Goal: Task Accomplishment & Management: Complete application form

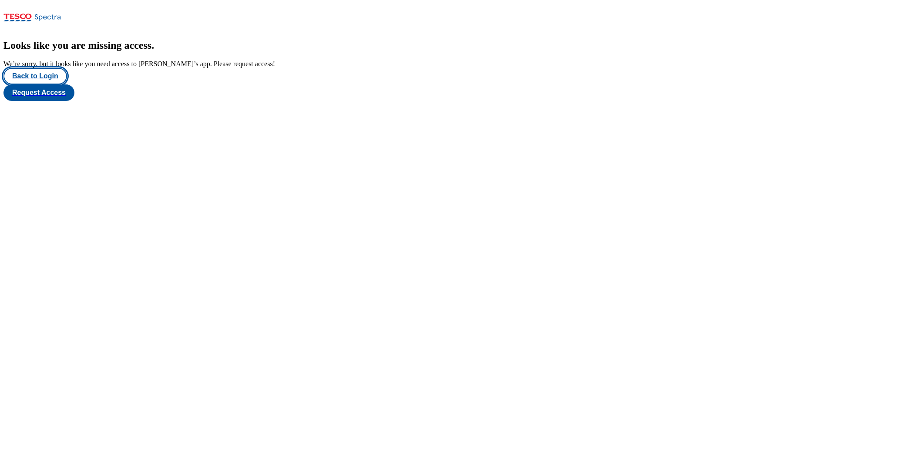
click at [34, 84] on button "Back to Login" at bounding box center [35, 76] width 64 height 17
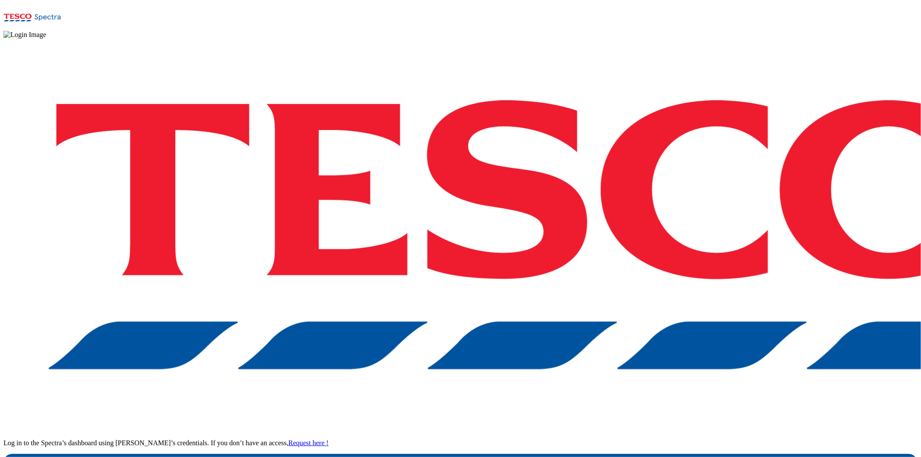
click at [681, 275] on div "Log in to the Spectra’s dashboard using [PERSON_NAME]’s credentials. If you don…" at bounding box center [460, 255] width 914 height 433
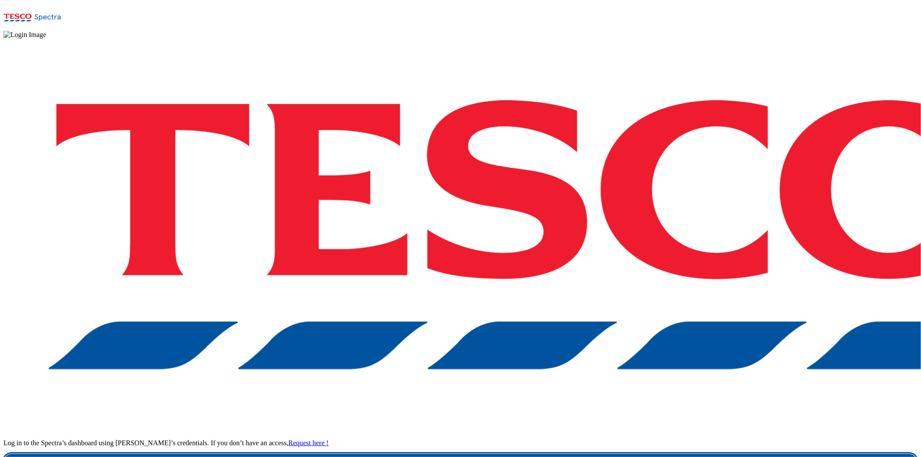
click at [680, 454] on link "Login" at bounding box center [460, 462] width 914 height 17
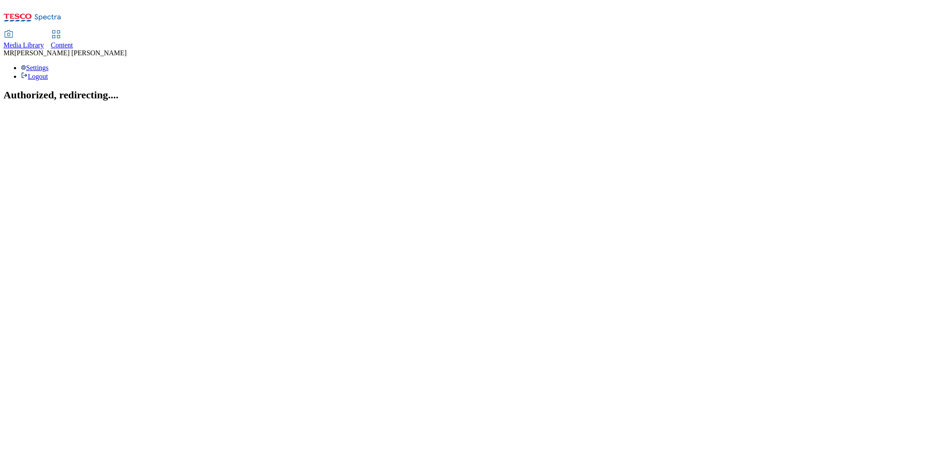
click at [73, 31] on link "Content" at bounding box center [62, 40] width 22 height 18
select select "ghs-uk"
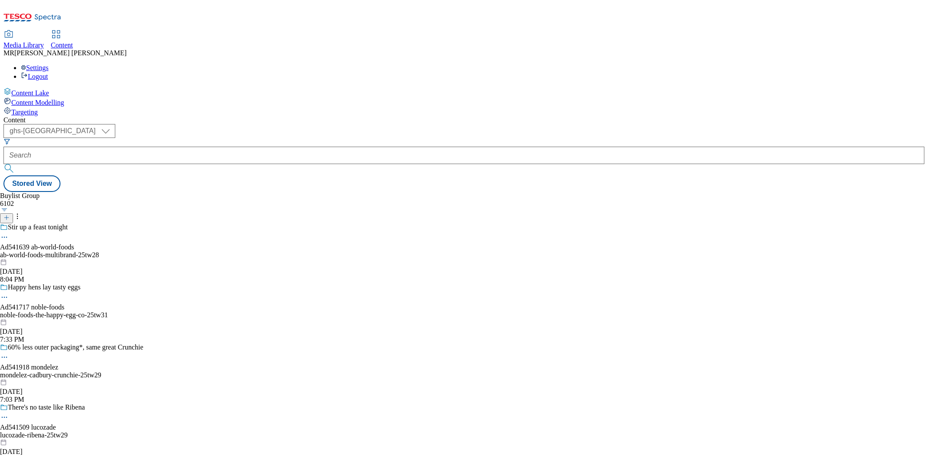
click at [9, 218] on line at bounding box center [6, 218] width 4 height 0
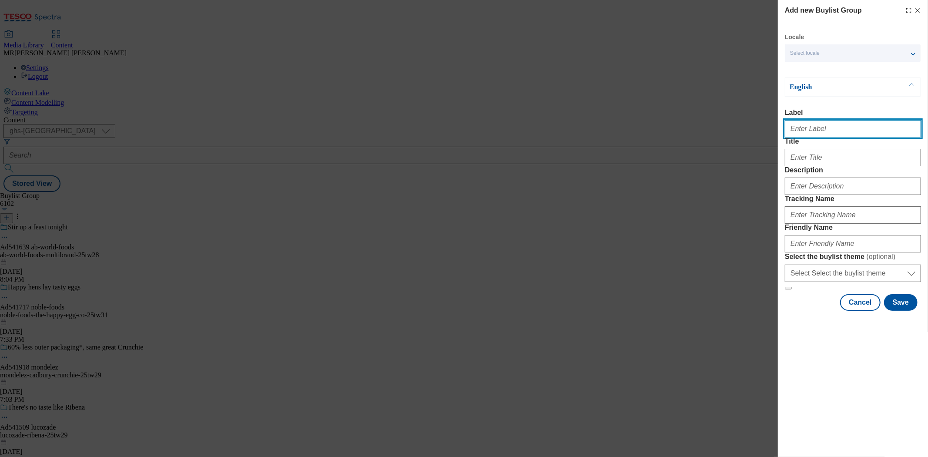
click at [821, 135] on input "Label" at bounding box center [853, 128] width 136 height 17
paste input "Ad541482"
type input "Ad541482"
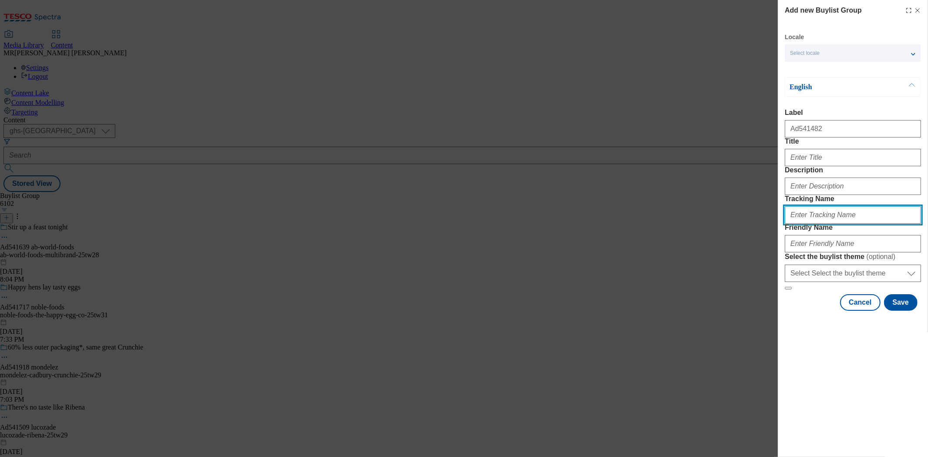
click at [808, 224] on input "Tracking Name" at bounding box center [853, 214] width 136 height 17
paste input "Ad541482"
click at [804, 224] on input "DH_Ad541482" at bounding box center [853, 214] width 136 height 17
type input "DH_AD541482"
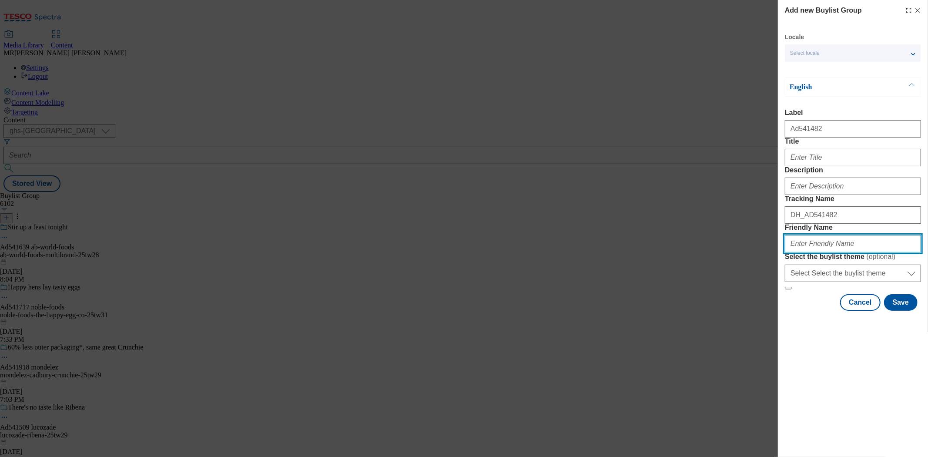
click at [810, 252] on input "Friendly Name" at bounding box center [853, 243] width 136 height 17
paste input "Lindt Excellence"
drag, startPoint x: 793, startPoint y: 306, endPoint x: 778, endPoint y: 308, distance: 14.9
click at [778, 308] on div "Add new Buylist Group Locale Select locale English Welsh English Label Ad541482…" at bounding box center [853, 156] width 150 height 313
click at [802, 252] on input "lindt Excellence" at bounding box center [853, 243] width 136 height 17
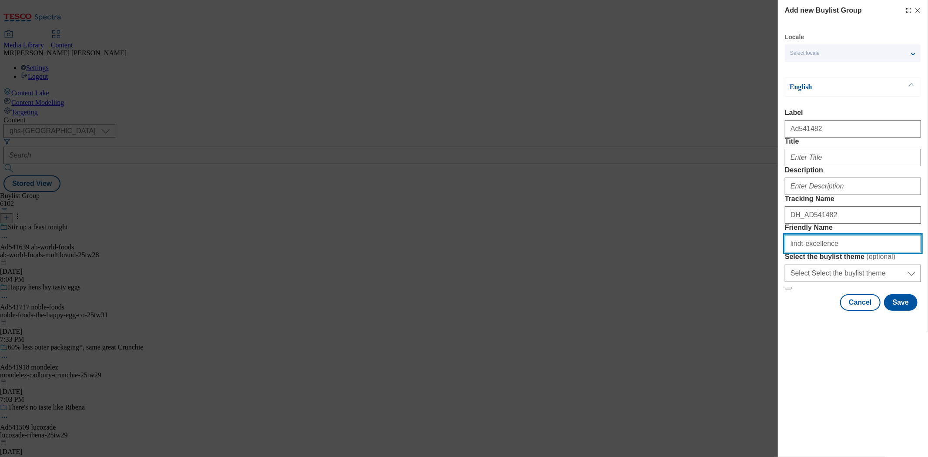
click at [850, 252] on input "lindt-excellence" at bounding box center [853, 243] width 136 height 17
click at [858, 252] on input "lindt-excellence-25tw29" at bounding box center [853, 243] width 136 height 17
type input "lindt-excellence-25tw29"
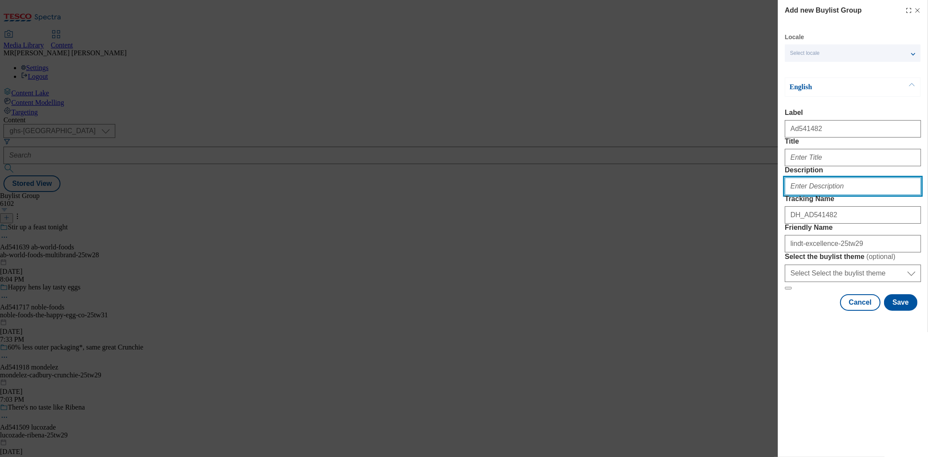
click at [826, 195] on input "Description" at bounding box center [853, 186] width 136 height 17
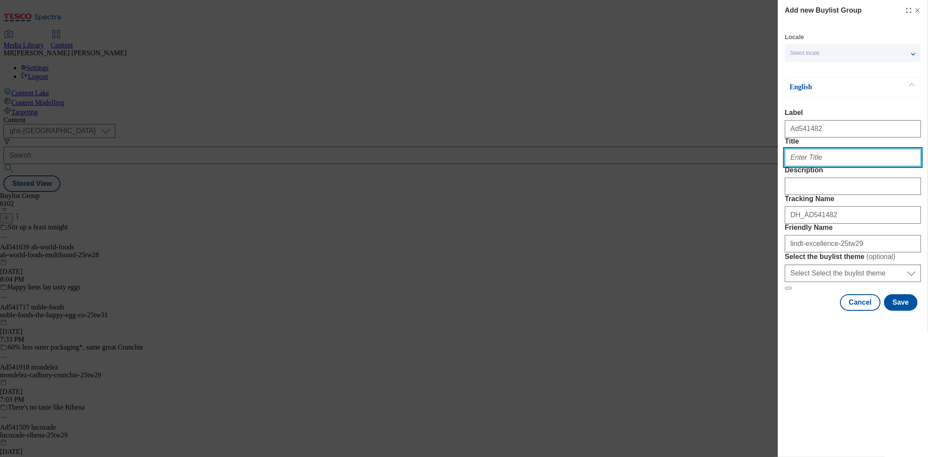
click at [810, 166] on input "Title" at bounding box center [853, 157] width 136 height 17
type input "F"
click at [794, 166] on input "DIve into richer flavours" at bounding box center [853, 157] width 136 height 17
click at [849, 166] on input "DIve into richer flavours" at bounding box center [853, 157] width 136 height 17
click at [795, 166] on input "DIve into richer flavours" at bounding box center [853, 157] width 136 height 17
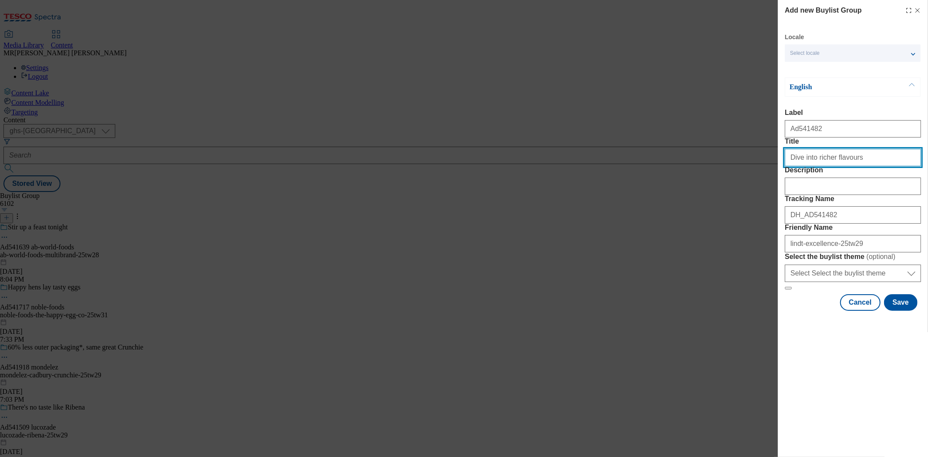
type input "Dive into richer flavours"
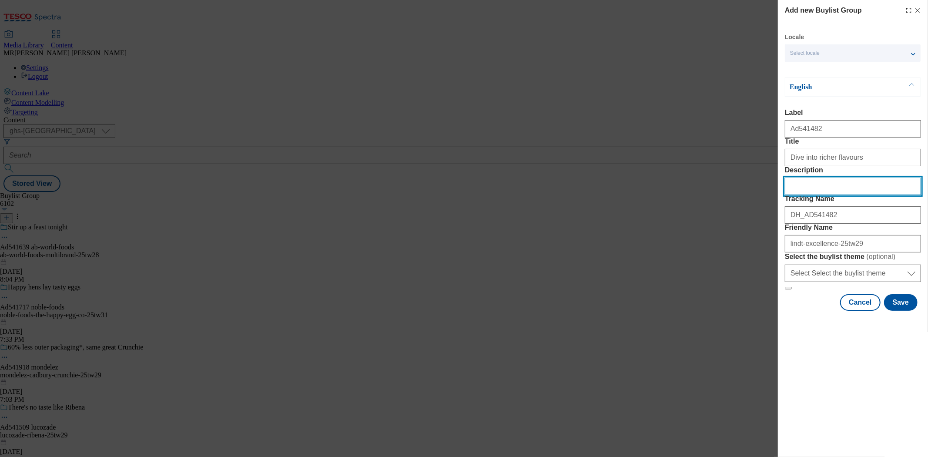
click at [806, 195] on input "Description" at bounding box center [853, 186] width 136 height 17
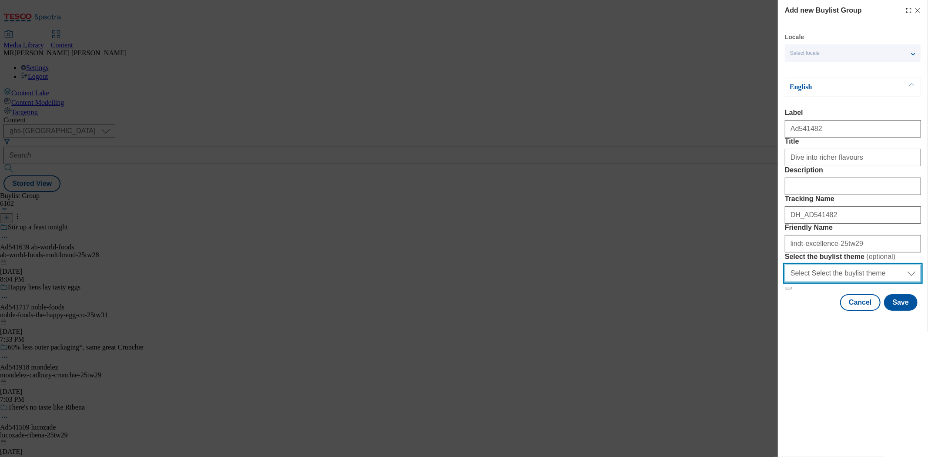
click at [847, 282] on select "Select Select the buylist theme default fandf" at bounding box center [853, 273] width 136 height 17
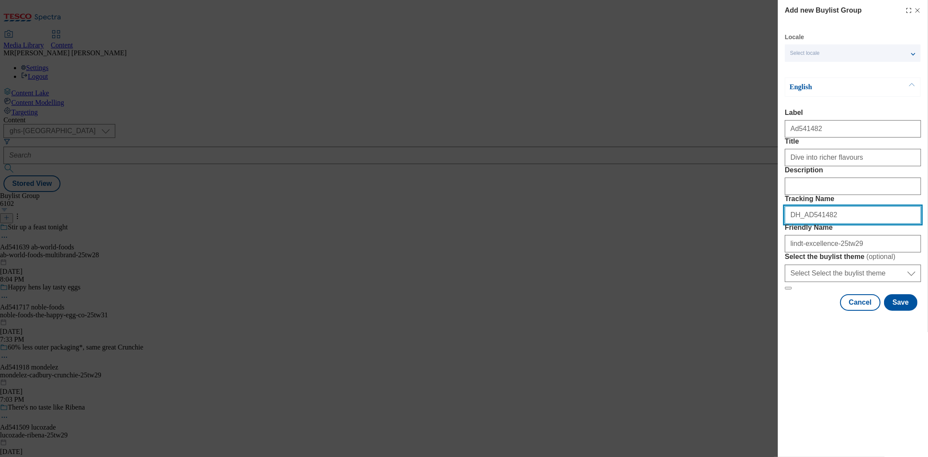
click at [835, 224] on input "DH_AD541482" at bounding box center [853, 214] width 136 height 17
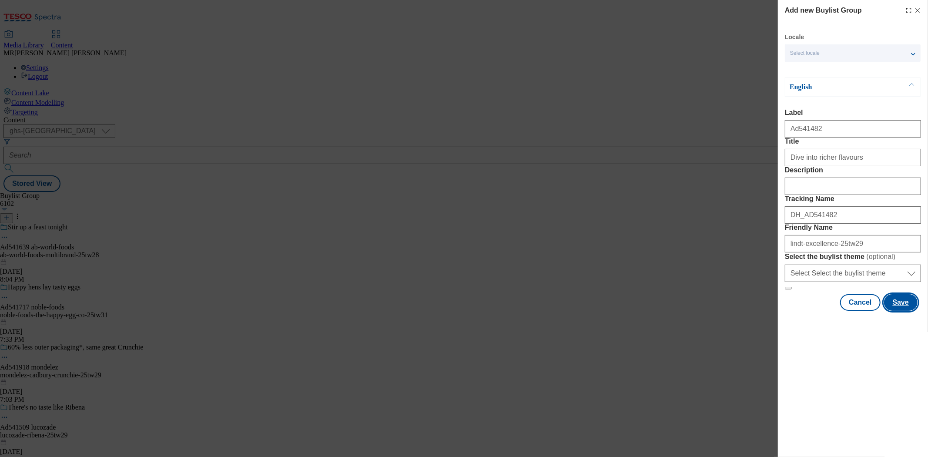
click at [899, 311] on button "Save" at bounding box center [901, 302] width 34 height 17
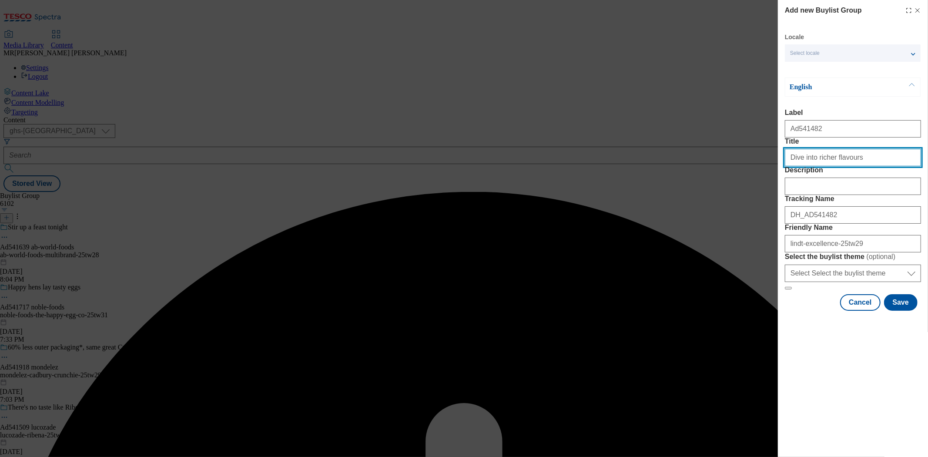
click at [855, 166] on input "Dive into richer flavours" at bounding box center [853, 157] width 136 height 17
type input "Dive into richer flavours"
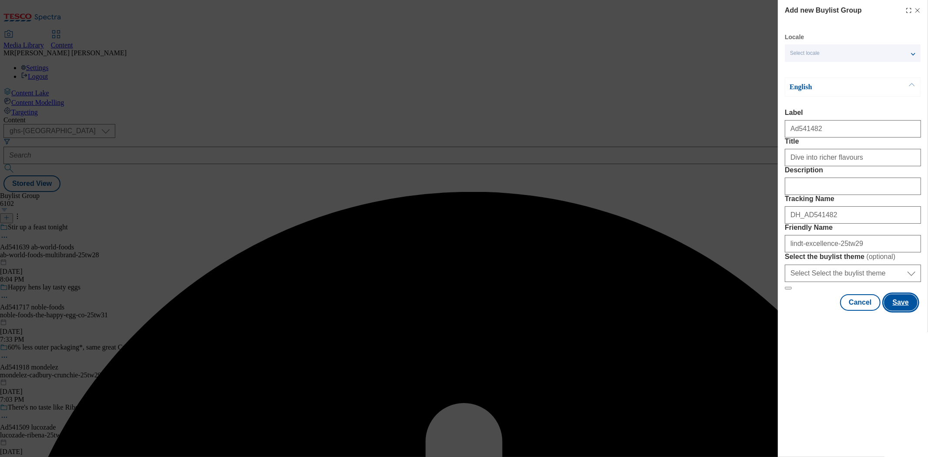
click at [906, 311] on button "Save" at bounding box center [901, 302] width 34 height 17
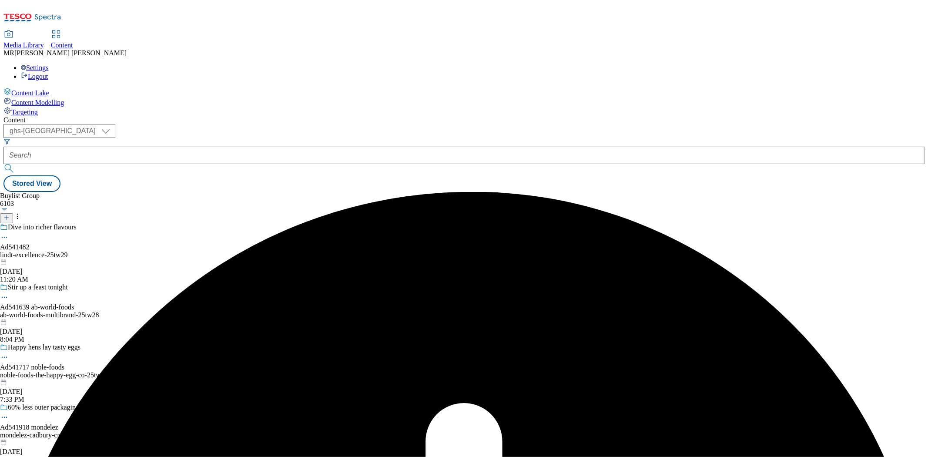
click at [143, 251] on div "lindt-excellence-25tw29" at bounding box center [71, 255] width 143 height 8
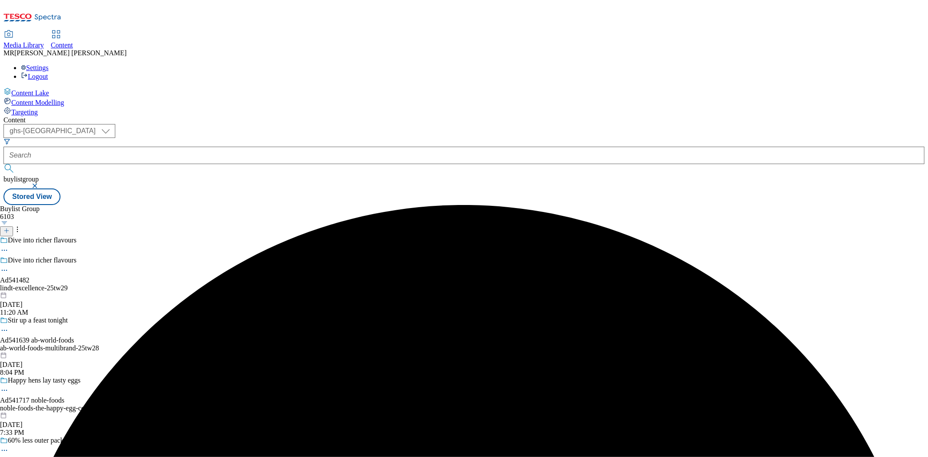
click at [9, 266] on icon at bounding box center [4, 270] width 9 height 9
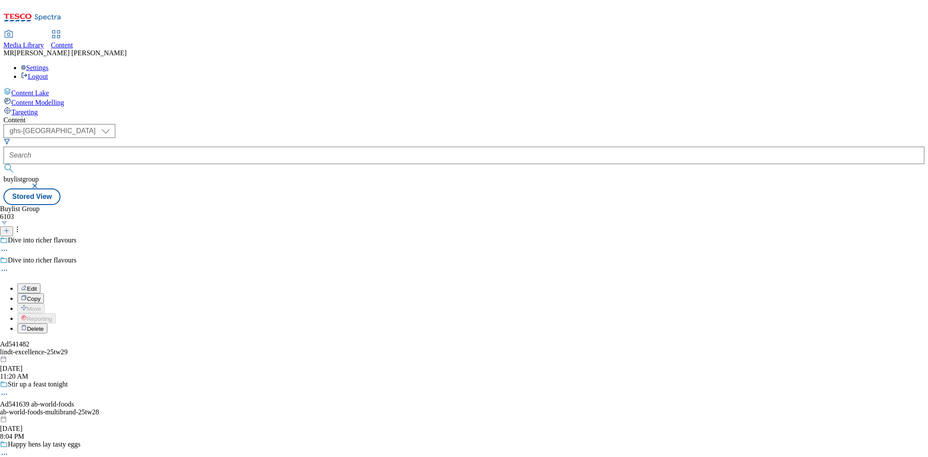
click at [143, 283] on li "Edit" at bounding box center [80, 288] width 126 height 10
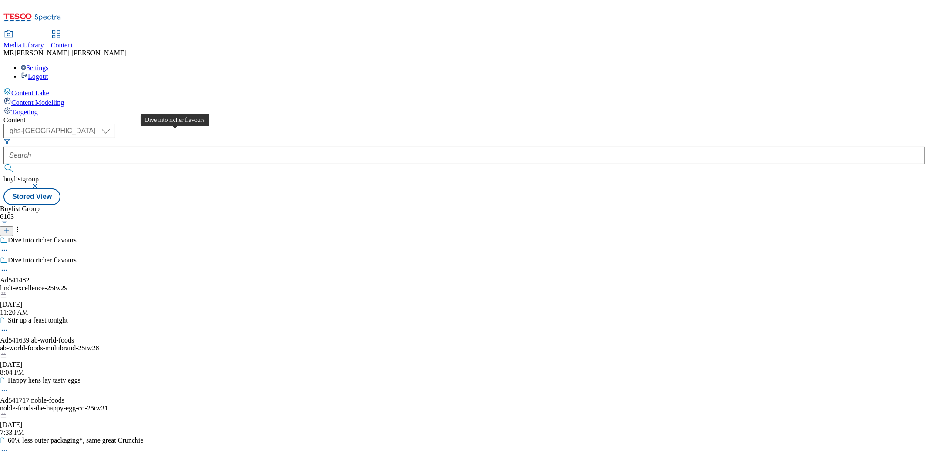
click at [77, 256] on span "Dive into richer flavours" at bounding box center [42, 261] width 69 height 10
click at [465, 205] on div "Buylist Group 6103 Dive into richer flavours Dive into richer flavours Ad541482…" at bounding box center [463, 205] width 921 height 0
click at [40, 183] on button "button" at bounding box center [35, 185] width 9 height 5
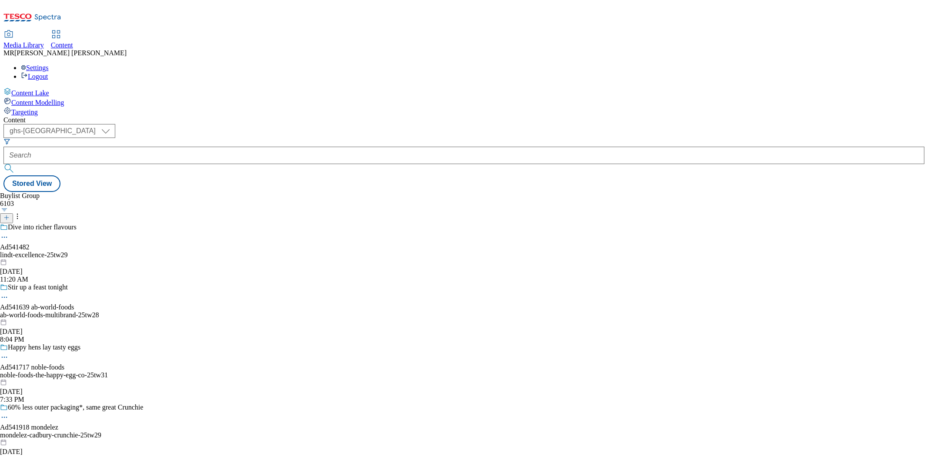
click at [143, 251] on div "lindt-excellence-25tw29" at bounding box center [71, 255] width 143 height 8
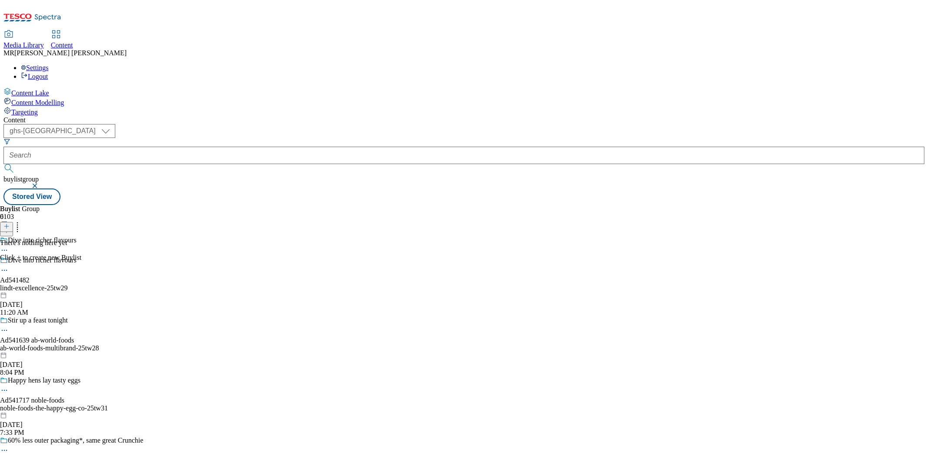
click at [10, 223] on icon at bounding box center [6, 226] width 6 height 6
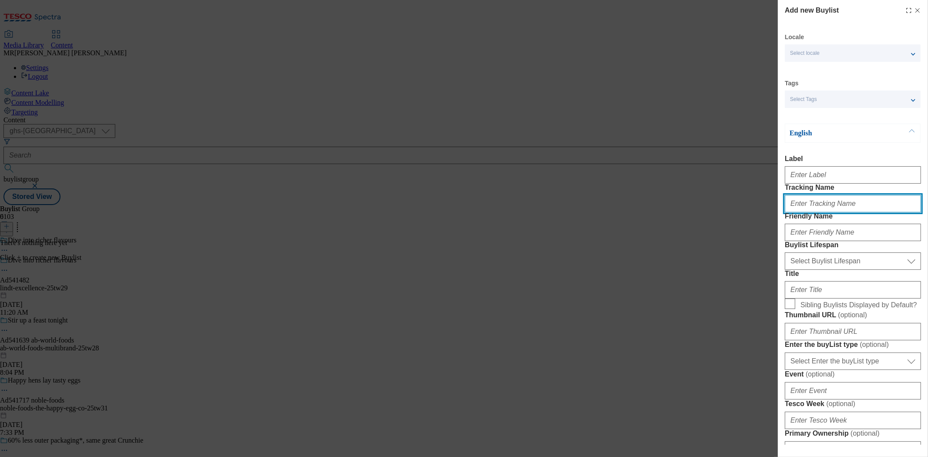
click at [828, 212] on input "Tracking Name" at bounding box center [853, 203] width 136 height 17
paste input "DH_AD541482"
type input "DH_AD541482"
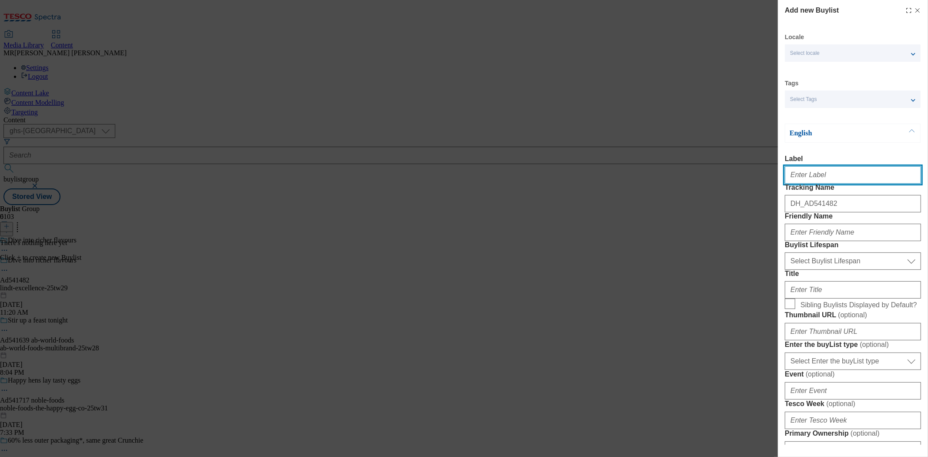
click at [817, 178] on input "Label" at bounding box center [853, 174] width 136 height 17
paste input "DH_AD541482"
drag, startPoint x: 804, startPoint y: 178, endPoint x: 762, endPoint y: 178, distance: 42.7
click at [762, 178] on div "Add new Buylist Locale Select locale English Welsh Tags Select Tags fnf marketp…" at bounding box center [464, 228] width 928 height 457
type input "Ad541482"
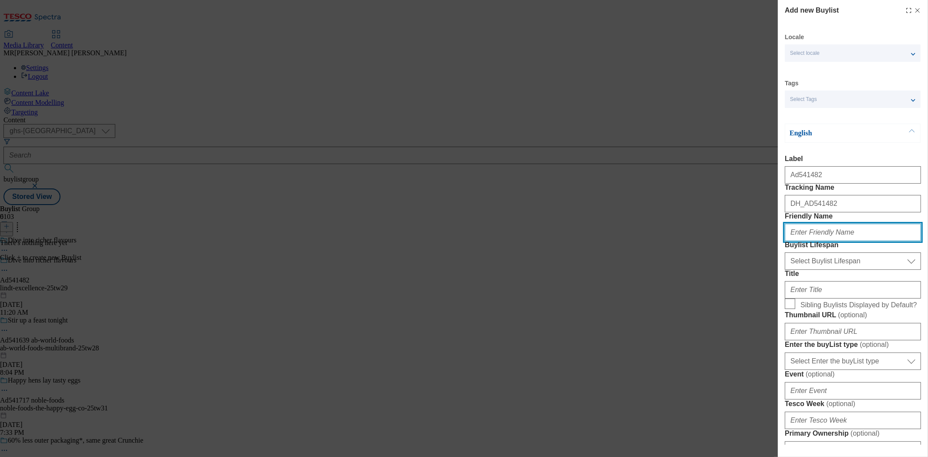
click at [823, 241] on input "Friendly Name" at bounding box center [853, 232] width 136 height 17
type input "lindt"
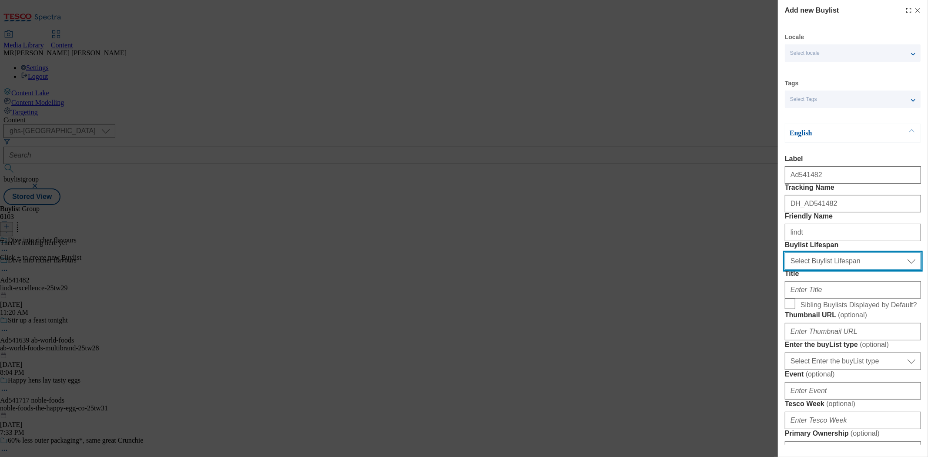
click at [813, 270] on select "Select Buylist Lifespan evergreen seasonal tactical" at bounding box center [853, 260] width 136 height 17
select select "tactical"
click at [785, 270] on select "Select Buylist Lifespan evergreen seasonal tactical" at bounding box center [853, 260] width 136 height 17
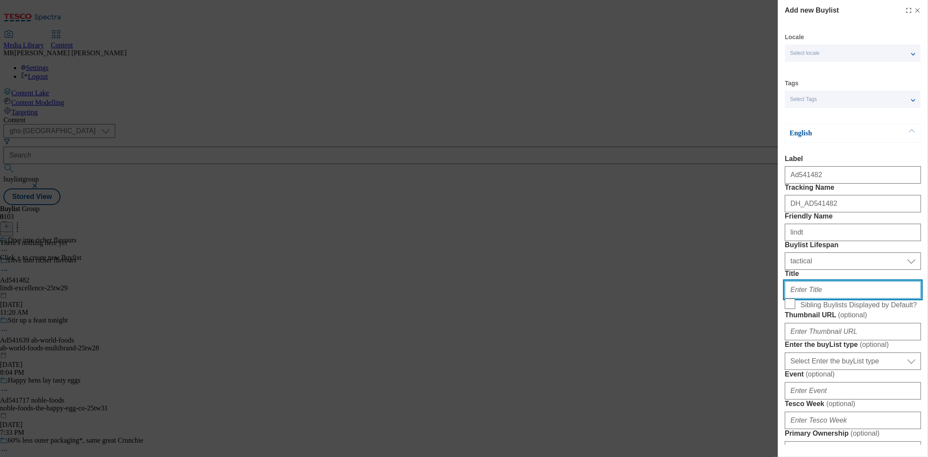
click at [813, 299] on input "Title" at bounding box center [853, 289] width 136 height 17
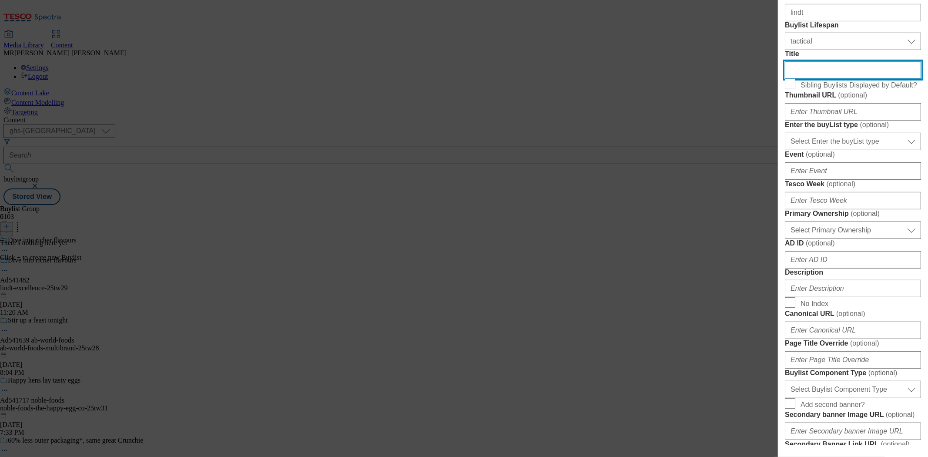
scroll to position [290, 0]
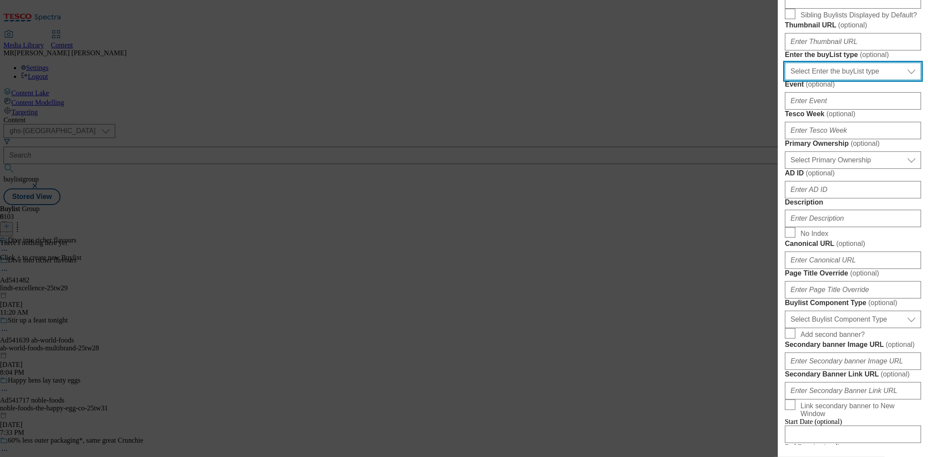
click at [822, 80] on select "Select Enter the buyList type event supplier funded long term >4 weeks supplier…" at bounding box center [853, 71] width 136 height 17
select select "supplier funded short term 1-3 weeks"
click at [785, 80] on select "Select Enter the buyList type event supplier funded long term >4 weeks supplier…" at bounding box center [853, 71] width 136 height 17
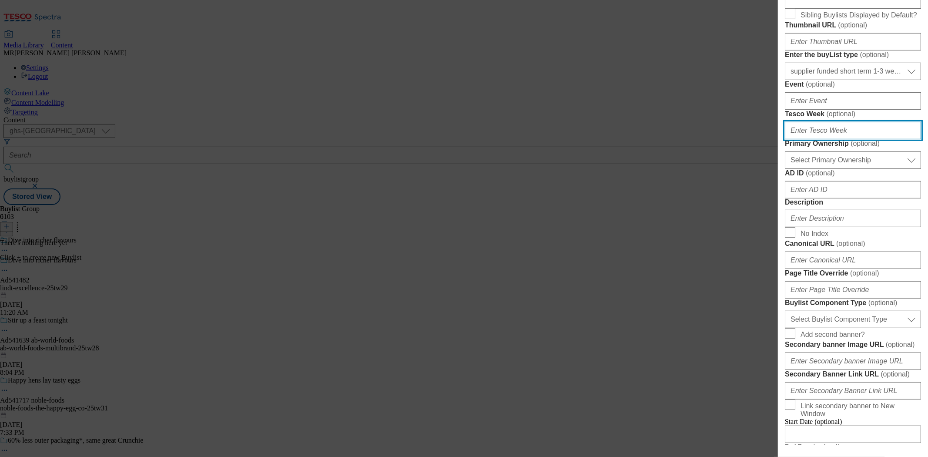
click at [812, 139] on input "Tesco Week ( optional )" at bounding box center [853, 130] width 136 height 17
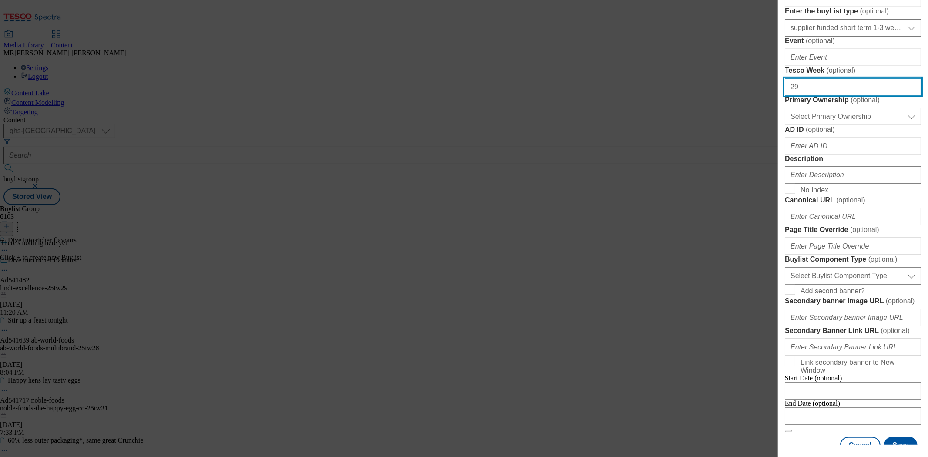
scroll to position [387, 0]
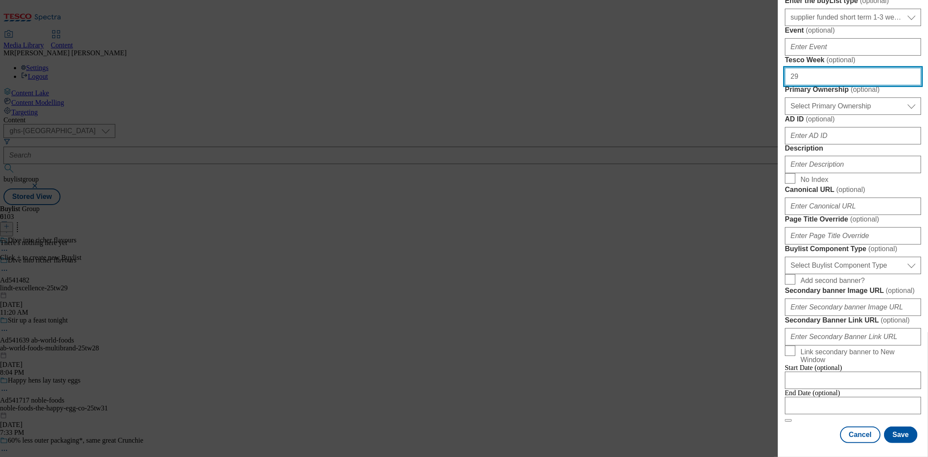
type input "29"
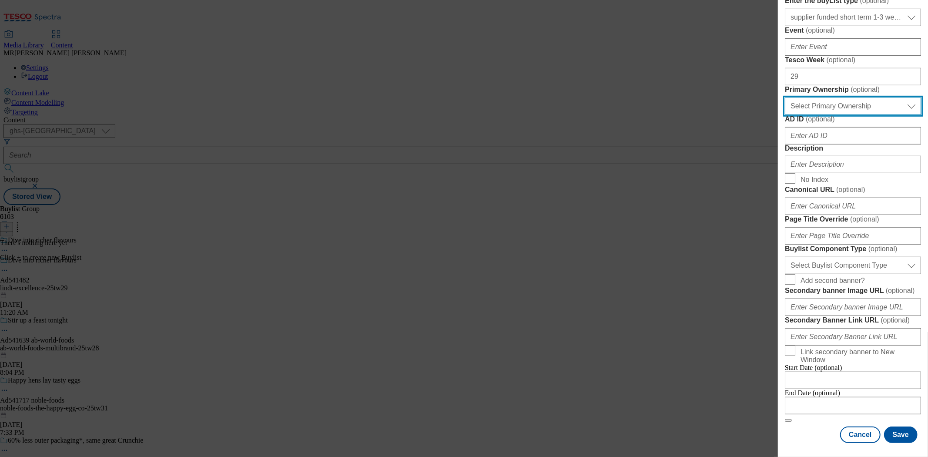
click at [830, 115] on select "Select Primary Ownership tesco dunnhumby" at bounding box center [853, 106] width 136 height 17
select select "dunnhumby"
click at [785, 115] on select "Select Primary Ownership tesco dunnhumby" at bounding box center [853, 106] width 136 height 17
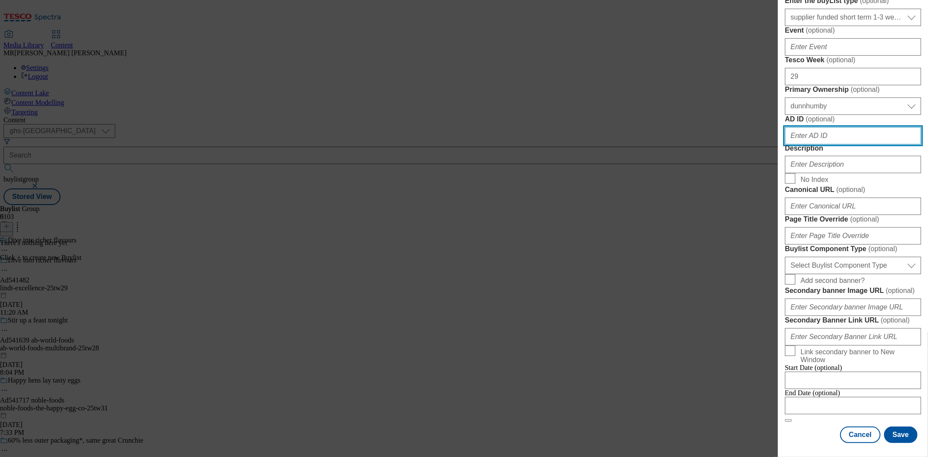
click at [830, 145] on input "AD ID ( optional )" at bounding box center [853, 135] width 136 height 17
paste input "DH_AD541482"
drag, startPoint x: 806, startPoint y: 251, endPoint x: 758, endPoint y: 249, distance: 47.9
click at [758, 249] on div "Add new Buylist Locale Select locale English Welsh Tags Select Tags fnf marketp…" at bounding box center [464, 228] width 928 height 457
type input "541482"
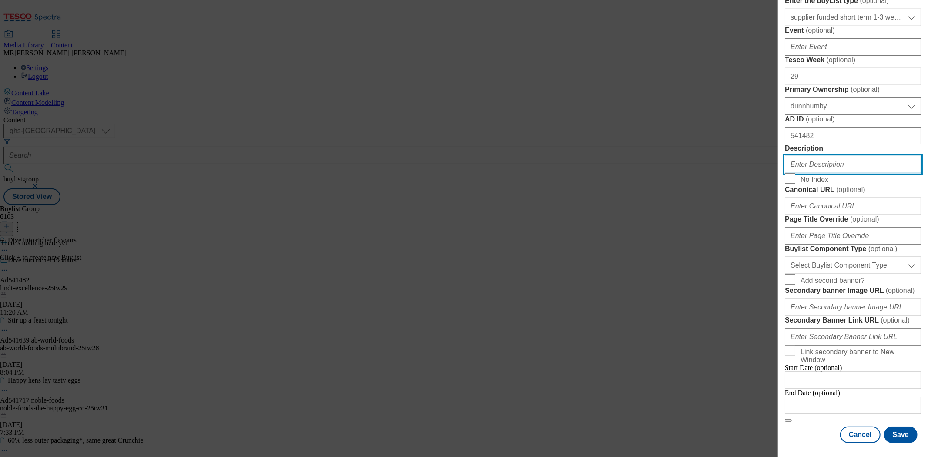
click at [797, 173] on input "Description" at bounding box center [853, 164] width 136 height 17
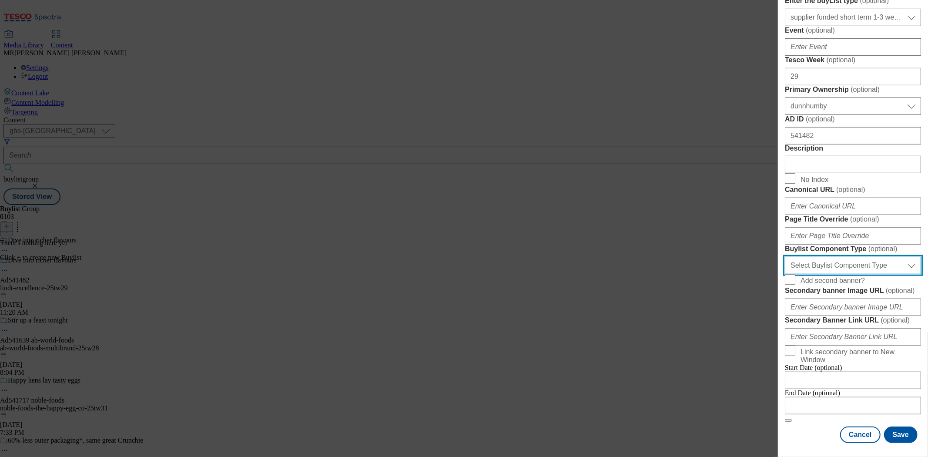
click at [810, 274] on select "Select Buylist Component Type Banner Competition Header Meal" at bounding box center [853, 265] width 136 height 17
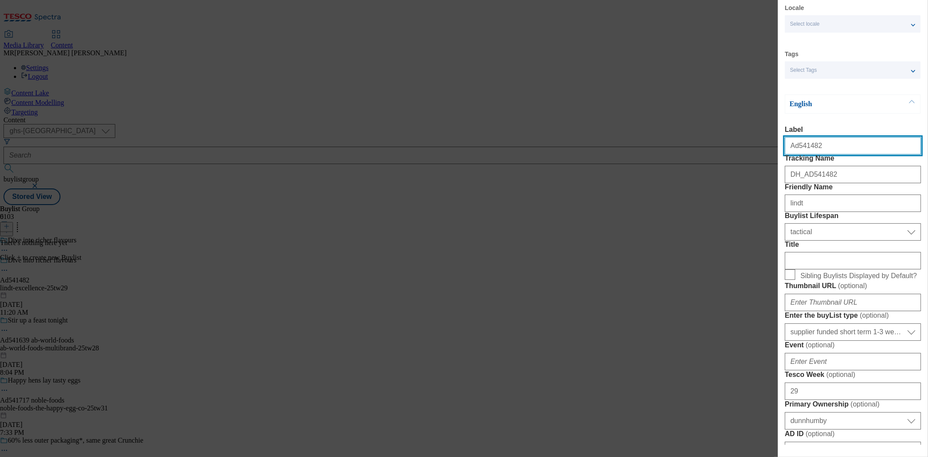
select select "Banner"
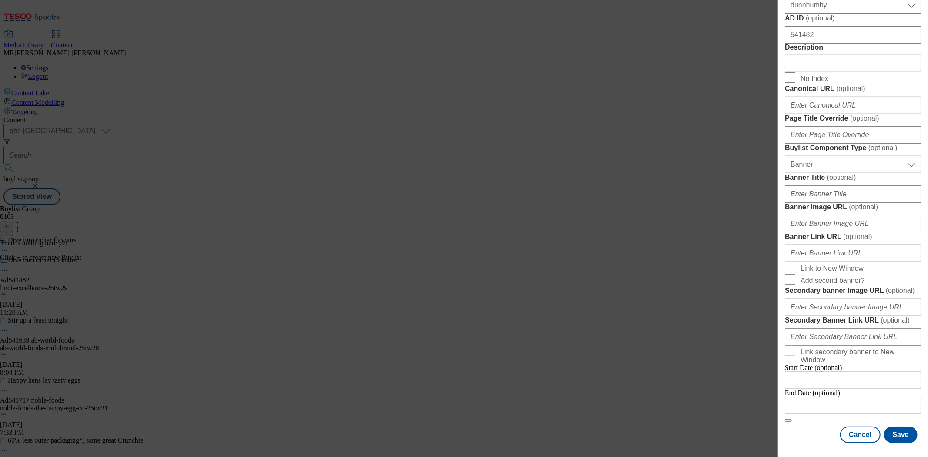
scroll to position [823, 0]
click at [817, 397] on input "Modal" at bounding box center [853, 405] width 136 height 17
select select "2025"
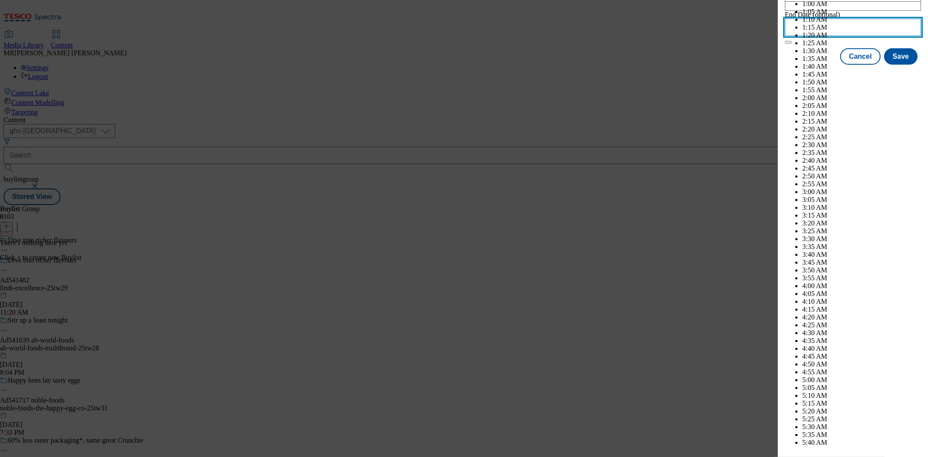
scroll to position [2187, 0]
select select "December"
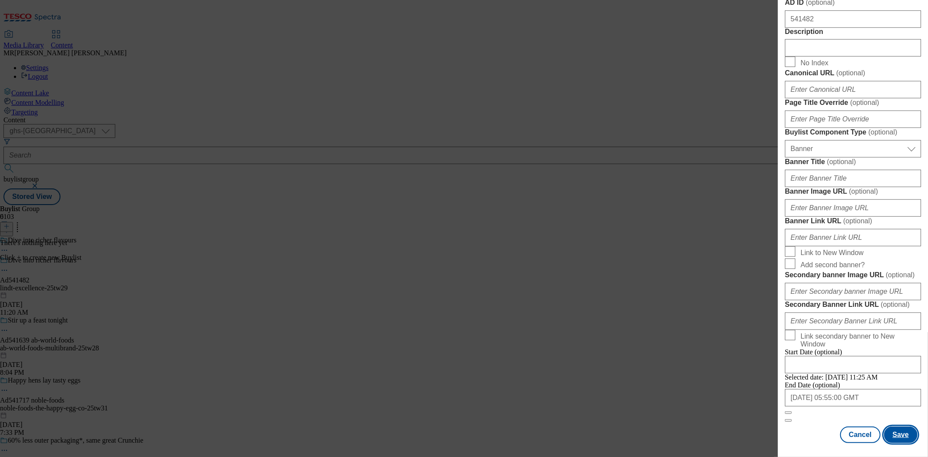
click at [902, 433] on button "Save" at bounding box center [901, 435] width 34 height 17
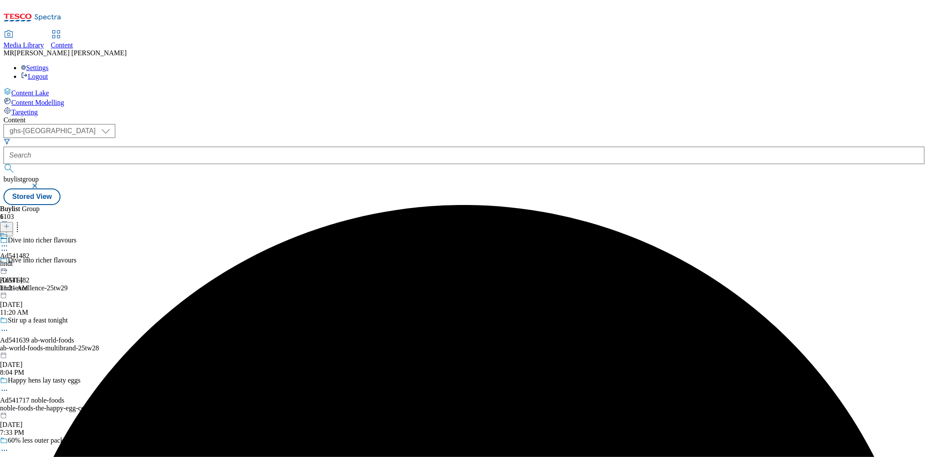
click at [30, 260] on div "lindt" at bounding box center [15, 264] width 30 height 8
click at [10, 223] on icon at bounding box center [6, 226] width 6 height 6
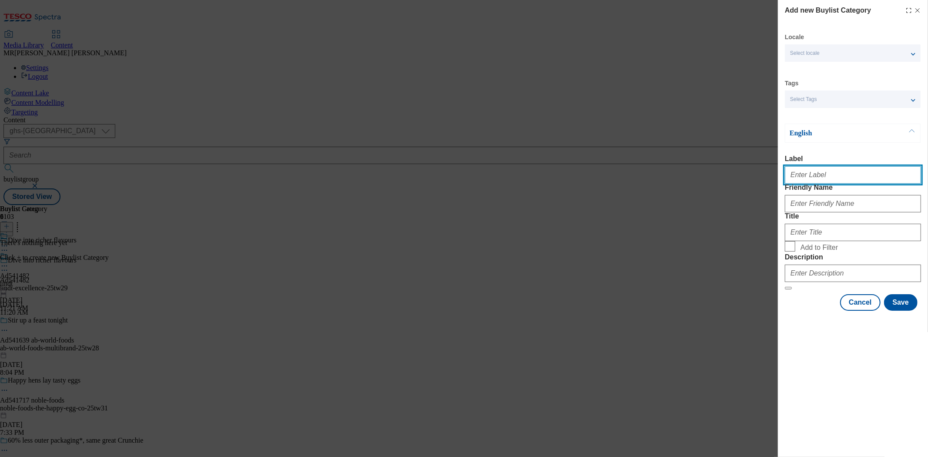
click at [825, 181] on input "Label" at bounding box center [853, 174] width 136 height 17
paste input "Ad541482"
type input "Ad541482"
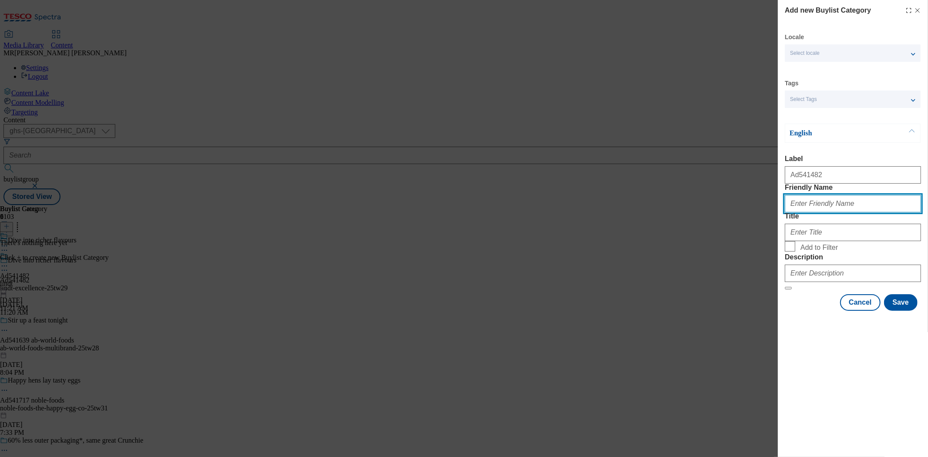
click at [806, 212] on input "Friendly Name" at bounding box center [853, 203] width 136 height 17
paste input "Lindt Excellence"
drag, startPoint x: 792, startPoint y: 222, endPoint x: 781, endPoint y: 223, distance: 11.4
click at [781, 223] on div "Add new Buylist Category Locale Select locale English Welsh Tags Select Tags fn…" at bounding box center [853, 156] width 150 height 313
click at [802, 212] on input "lindt Excellence" at bounding box center [853, 203] width 136 height 17
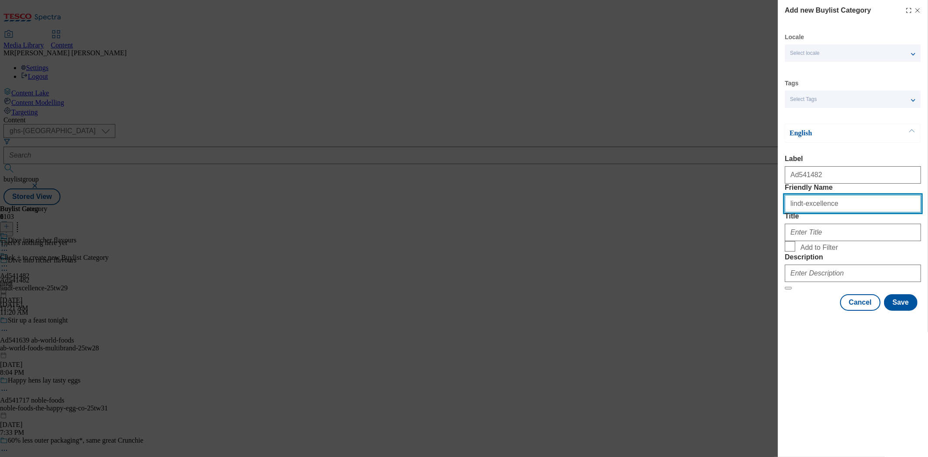
click at [839, 212] on input "lindt-excellence" at bounding box center [853, 203] width 136 height 17
type input "lindt-excellence"
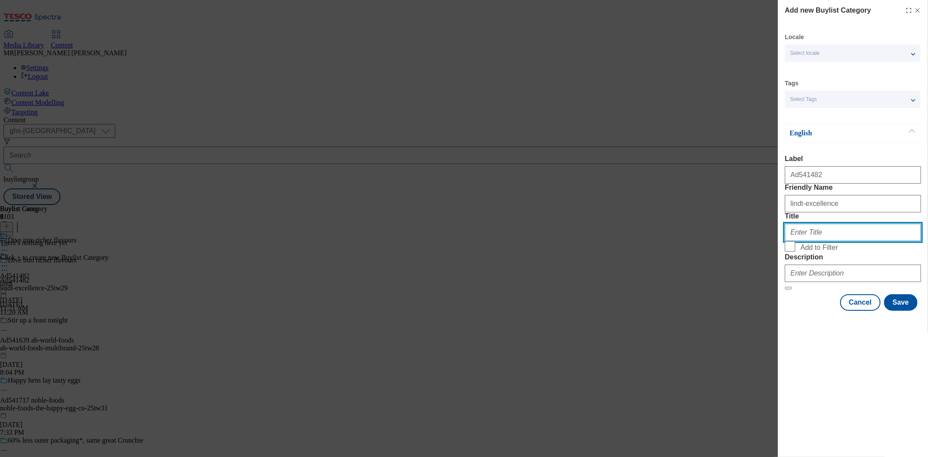
click at [826, 241] on input "Title" at bounding box center [853, 232] width 136 height 17
paste input "Lindt"
type input "Lindt"
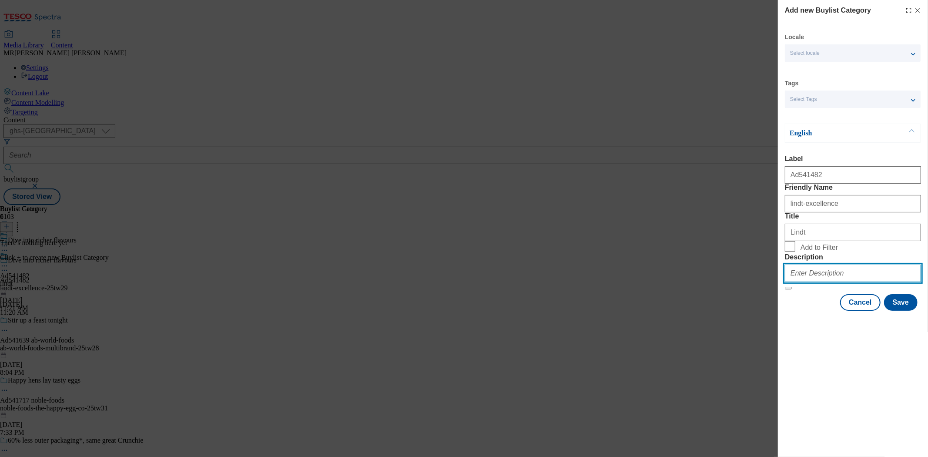
click at [817, 282] on input "Description" at bounding box center [853, 273] width 136 height 17
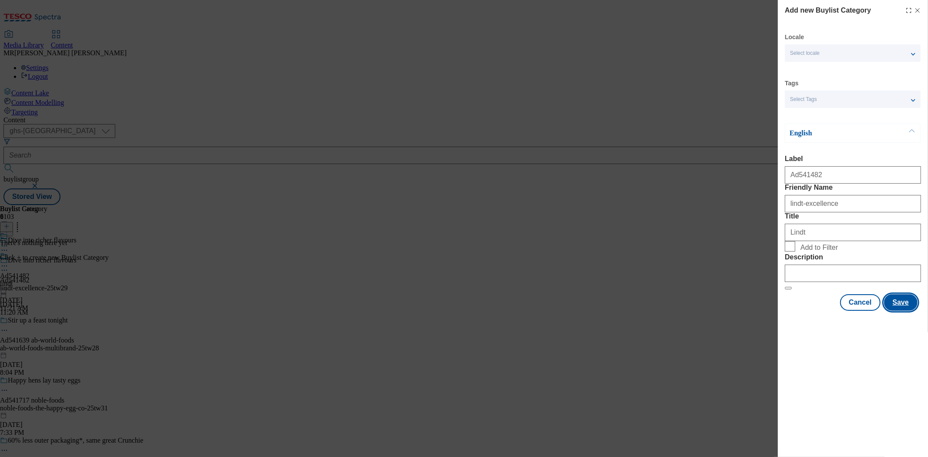
click at [895, 311] on button "Save" at bounding box center [901, 302] width 34 height 17
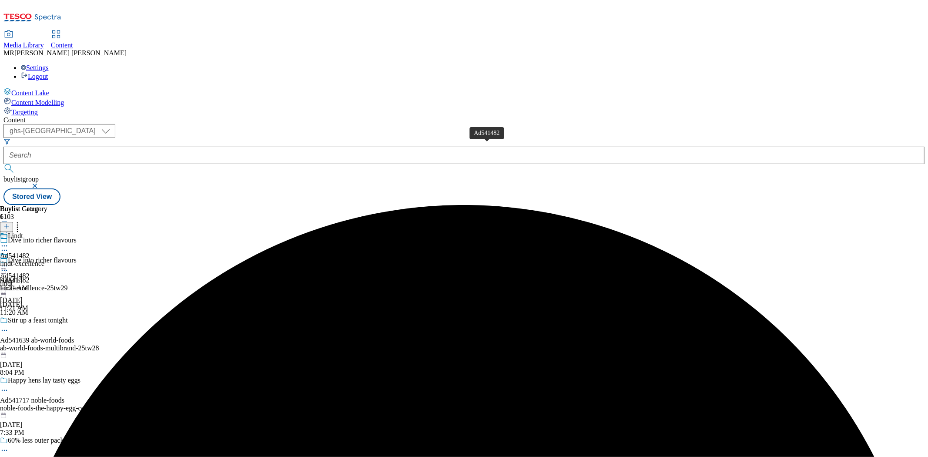
click at [30, 252] on div "Ad541482" at bounding box center [15, 256] width 30 height 8
click at [10, 223] on icon at bounding box center [6, 226] width 6 height 6
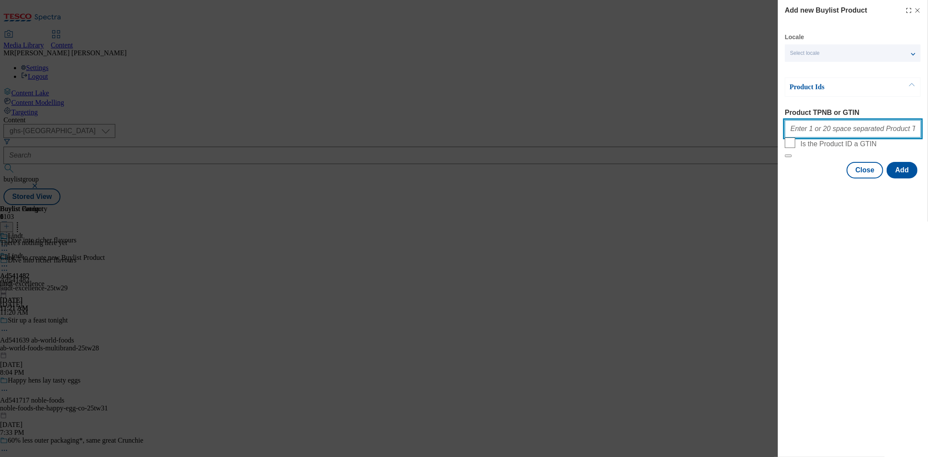
click at [824, 130] on input "Product TPNB or GTIN" at bounding box center [853, 128] width 136 height 17
paste input "51826466 52457716 55330493 62465357 82841613 63948107 85971722 87120212 6603049…"
type input "51826466 52457716 55330493 62465357 82841613 63948107 85971722 87120212 6603049…"
drag, startPoint x: 823, startPoint y: 130, endPoint x: 741, endPoint y: 130, distance: 82.3
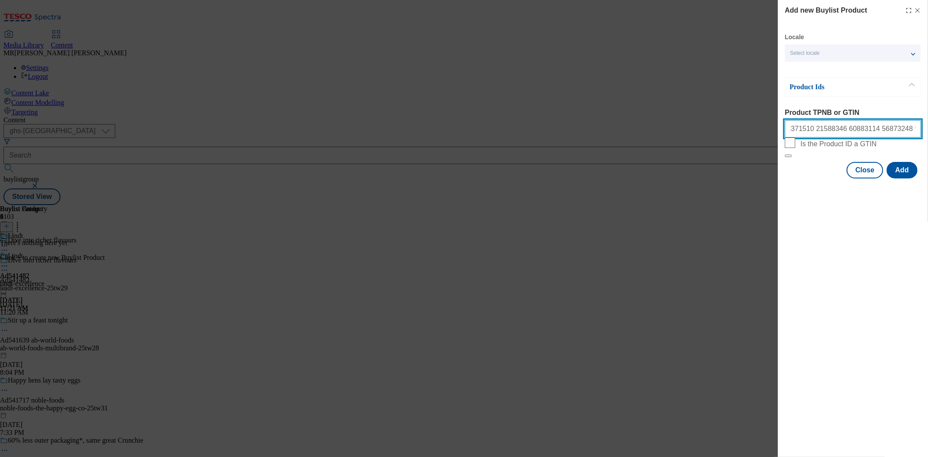
click at [741, 130] on div "Add new Buylist Product Locale Select locale English Welsh Product Ids Product …" at bounding box center [464, 228] width 928 height 457
paste input "51826466 52457716 55330493 62465357 82841613 63948107 85971722 87120212 6603049…"
type input "51826466 52457716 55330493 62465357 82841613 63948107 85971722 87120212 6603049…"
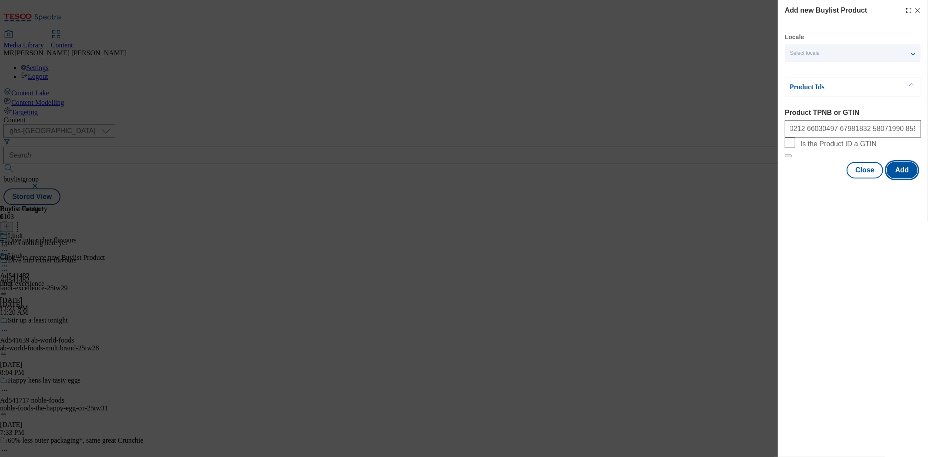
click at [916, 178] on button "Add" at bounding box center [902, 170] width 31 height 17
click at [909, 178] on button "Add" at bounding box center [902, 170] width 31 height 17
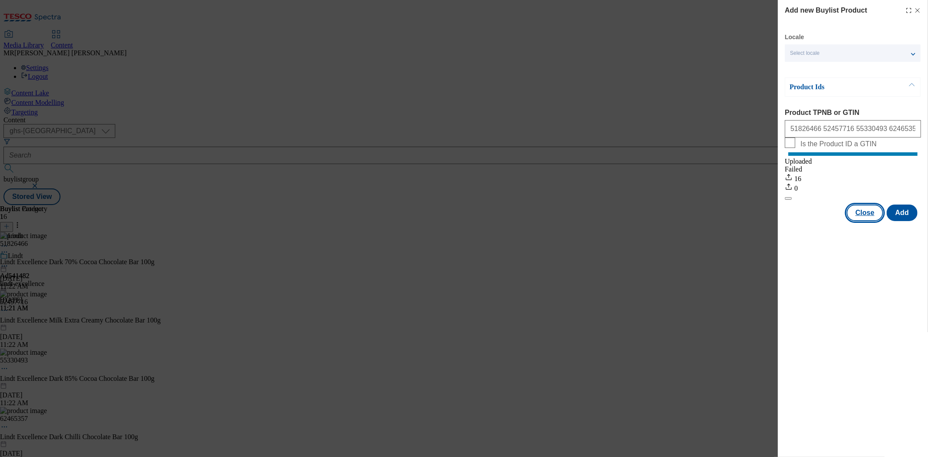
click at [868, 220] on button "Close" at bounding box center [865, 213] width 37 height 17
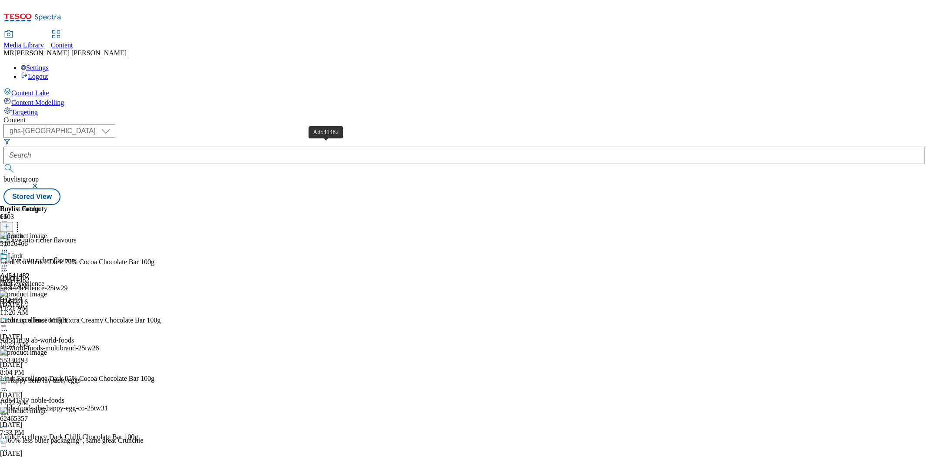
click at [30, 272] on span "Ad541482" at bounding box center [15, 276] width 30 height 8
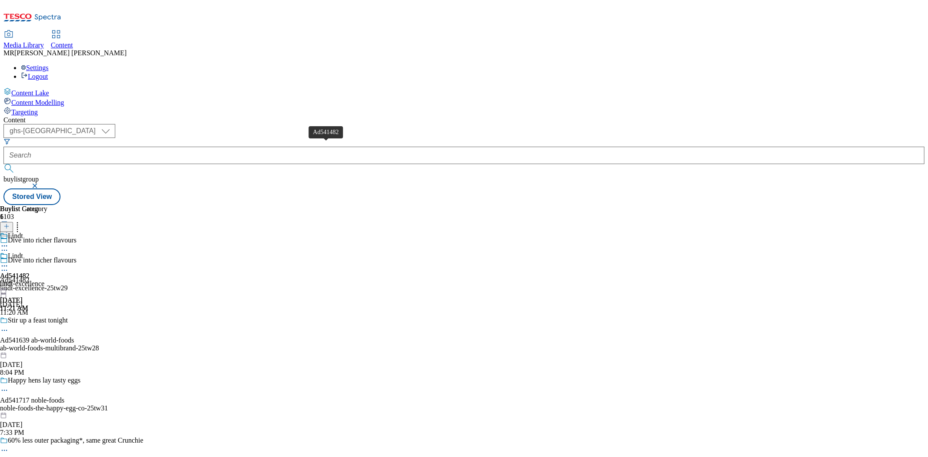
click at [30, 272] on span "Ad541482" at bounding box center [15, 276] width 30 height 8
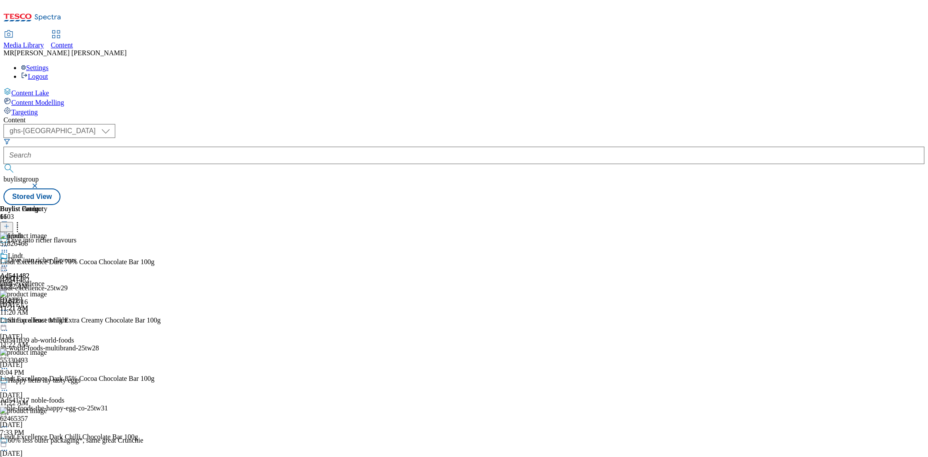
click at [9, 262] on icon at bounding box center [4, 266] width 9 height 9
click at [47, 321] on span "Preview" at bounding box center [37, 324] width 20 height 7
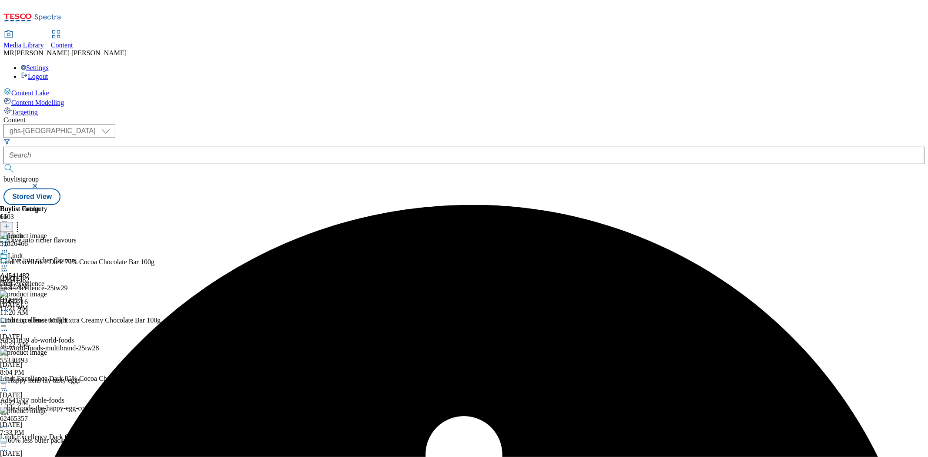
click at [3, 266] on circle at bounding box center [2, 266] width 1 height 1
click at [60, 319] on li "Preview" at bounding box center [38, 324] width 42 height 10
click at [9, 262] on icon at bounding box center [4, 266] width 9 height 9
click at [47, 321] on span "Preview" at bounding box center [37, 324] width 20 height 7
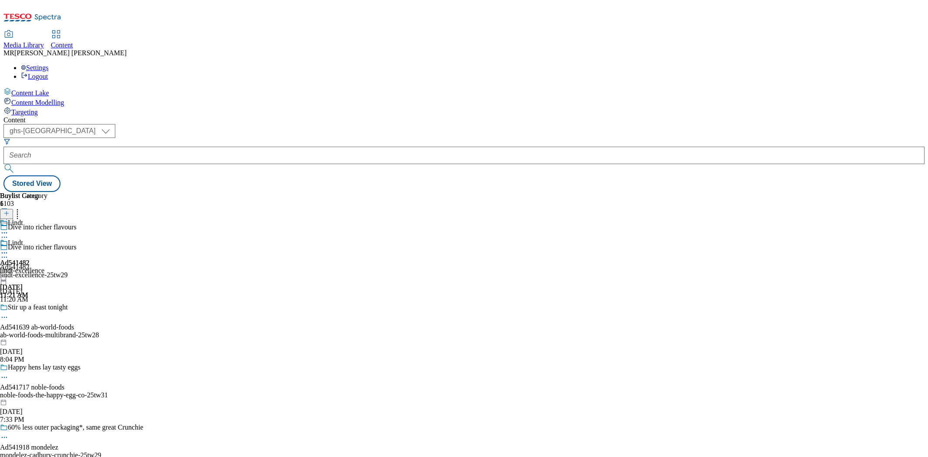
select select "ghs-uk"
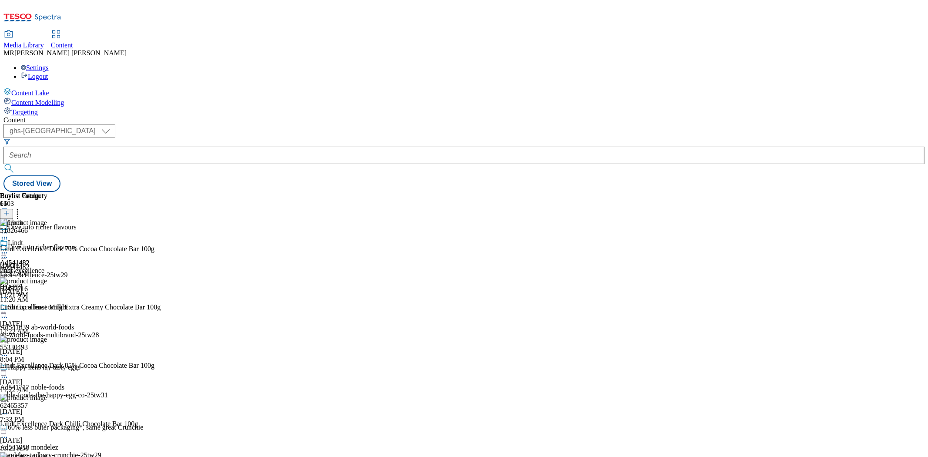
click at [9, 249] on icon at bounding box center [4, 253] width 9 height 9
click at [47, 308] on span "Preview" at bounding box center [37, 311] width 20 height 7
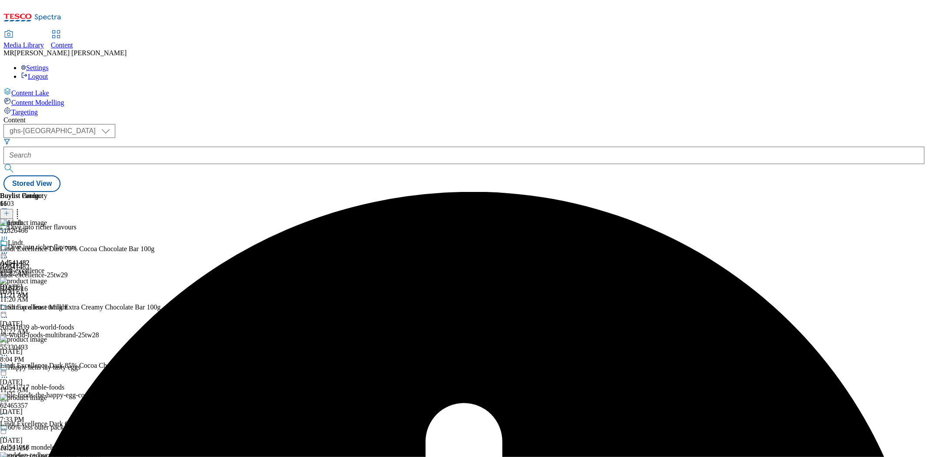
click at [47, 267] on div "lindt-excellence" at bounding box center [23, 271] width 47 height 8
click at [5, 252] on circle at bounding box center [4, 252] width 1 height 1
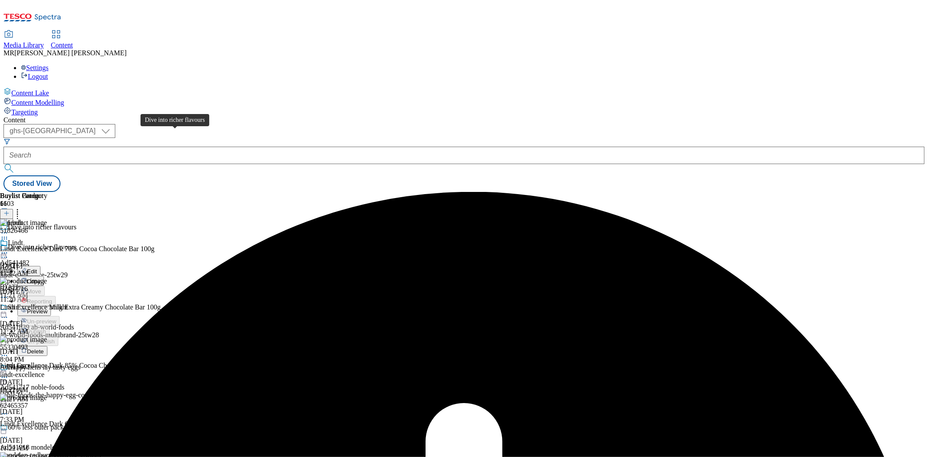
click at [77, 243] on span "Dive into richer flavours" at bounding box center [42, 248] width 69 height 10
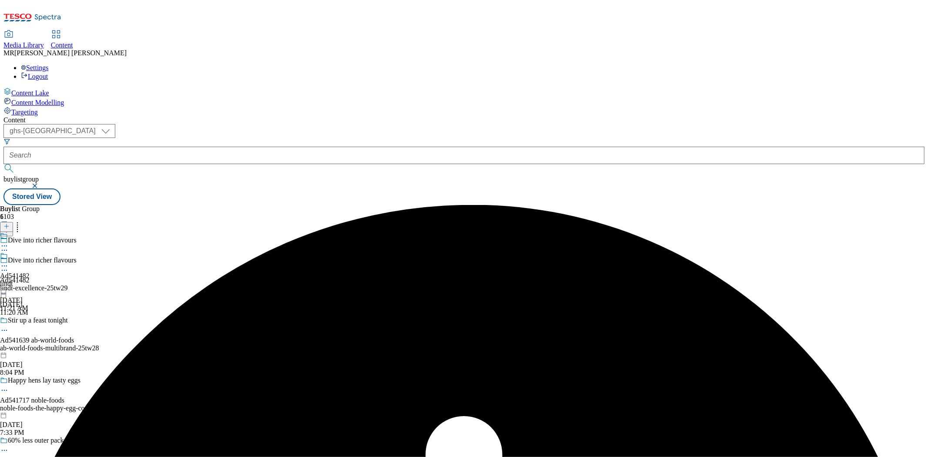
click at [30, 252] on div "Ad541482 lindt Sep 1, 2025 11:21 AM" at bounding box center [15, 282] width 30 height 60
click at [9, 262] on icon at bounding box center [4, 266] width 9 height 9
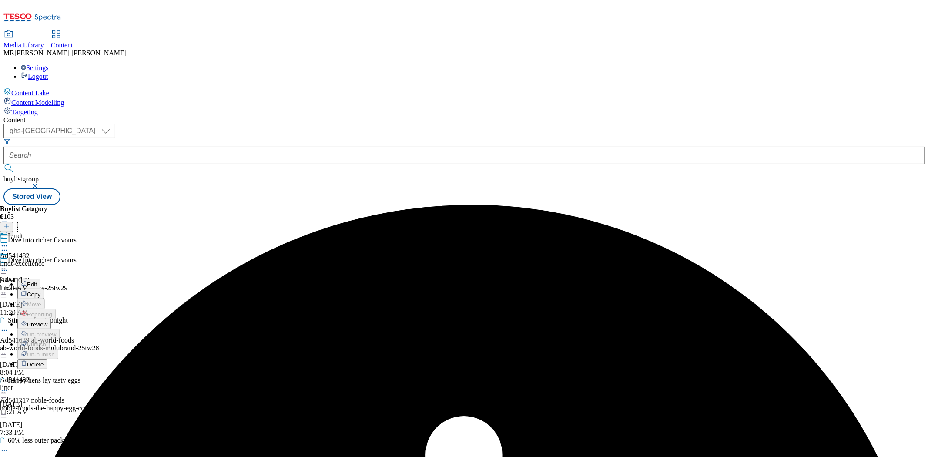
click at [47, 321] on span "Preview" at bounding box center [37, 324] width 20 height 7
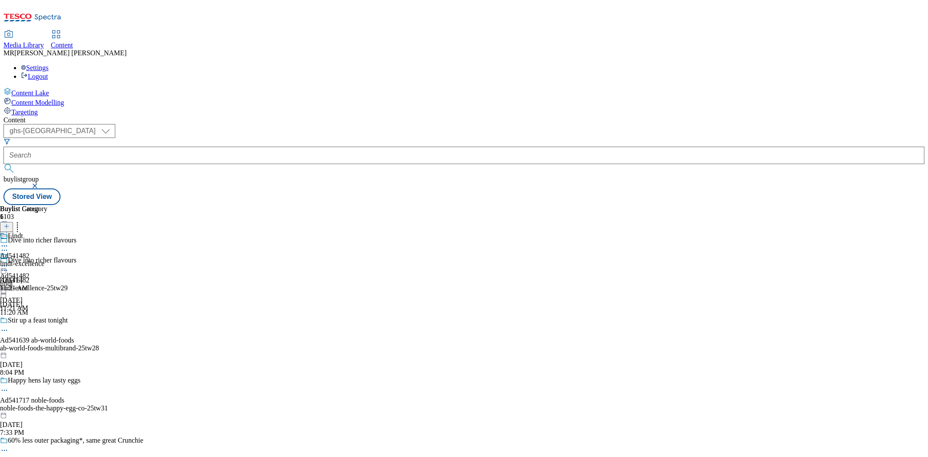
click at [9, 262] on icon at bounding box center [4, 266] width 9 height 9
click at [47, 321] on span "Preview" at bounding box center [37, 324] width 20 height 7
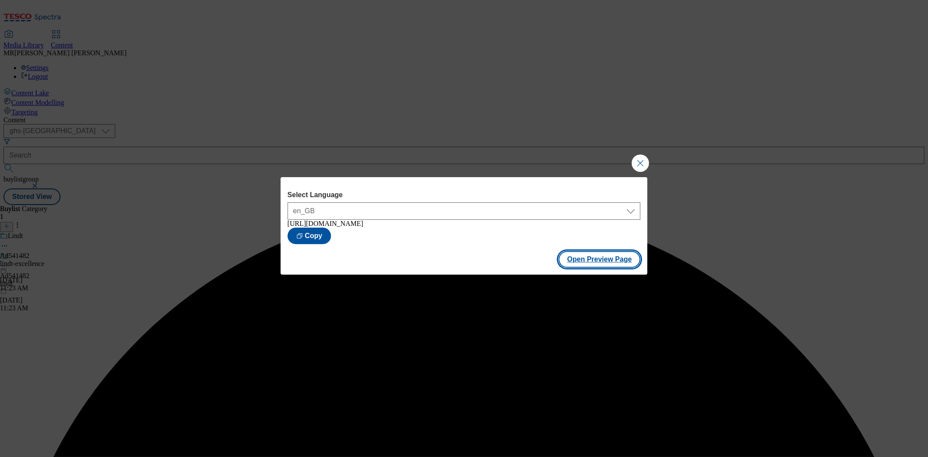
click at [598, 260] on button "Open Preview Page" at bounding box center [600, 259] width 82 height 17
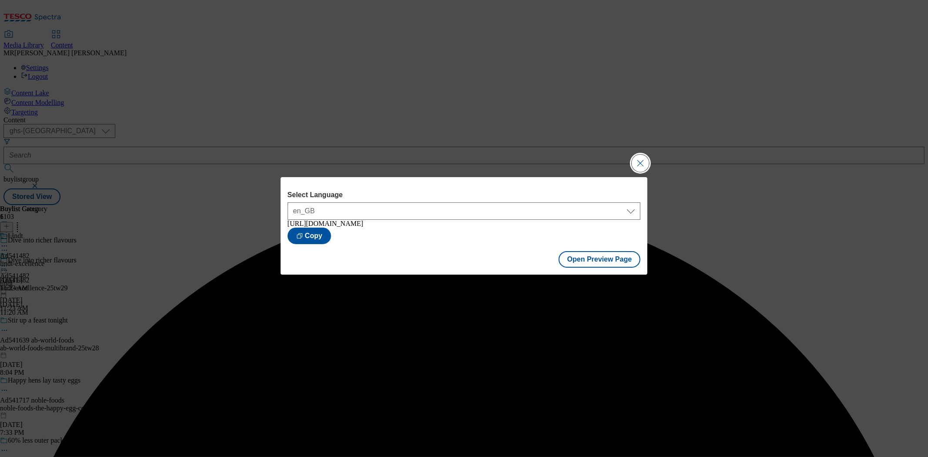
click at [638, 159] on button "Close Modal" at bounding box center [640, 163] width 17 height 17
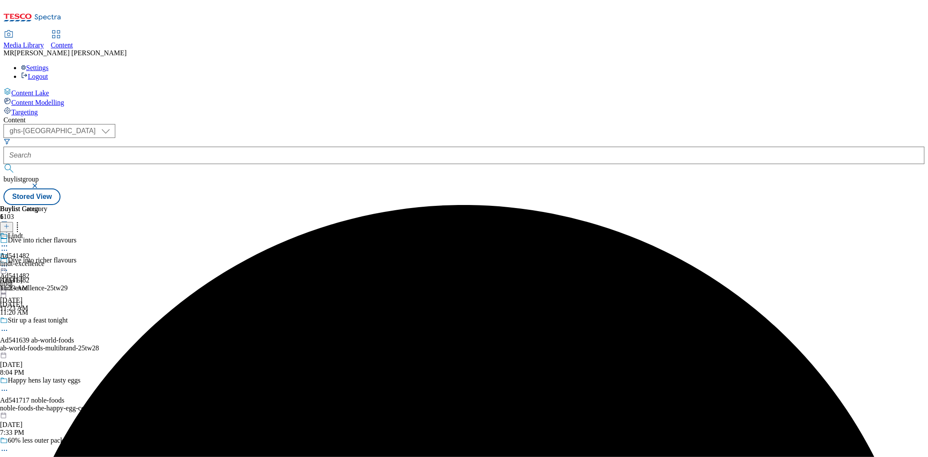
click at [9, 266] on icon at bounding box center [4, 270] width 9 height 9
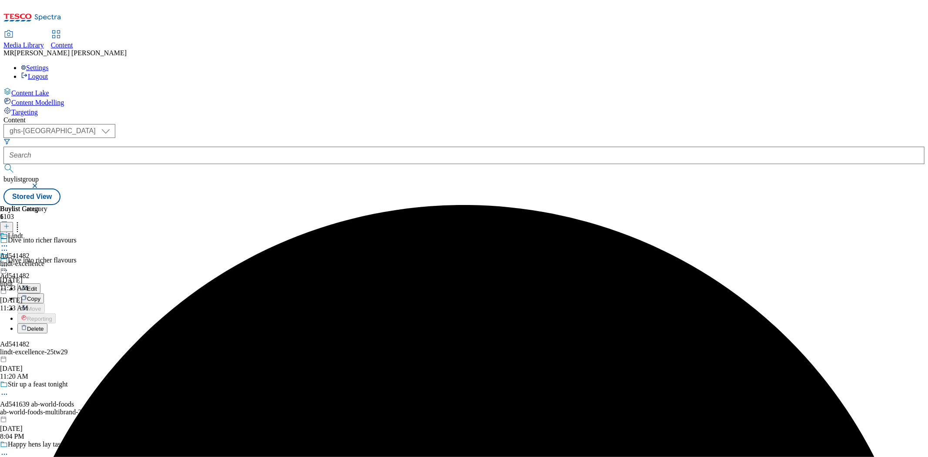
click at [40, 283] on button "Edit" at bounding box center [28, 288] width 23 height 10
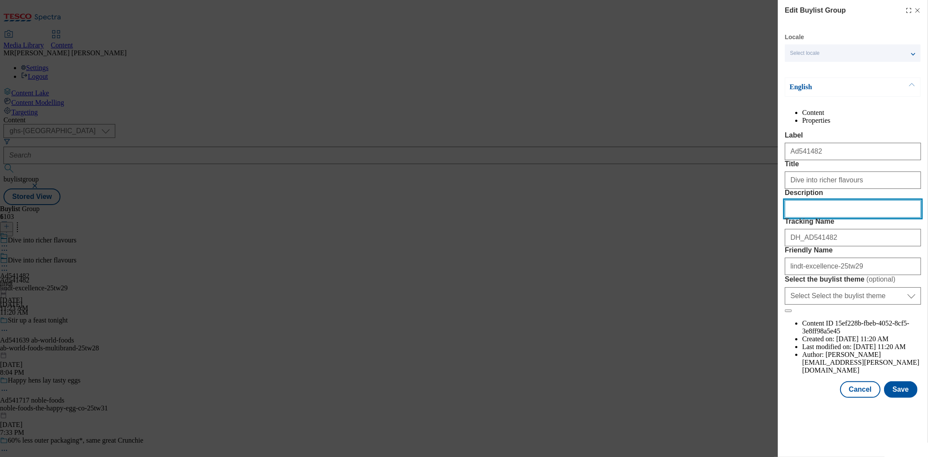
click at [859, 218] on input "Description" at bounding box center [853, 208] width 136 height 17
paste input "Lindt Excellence Dark Chocolate Bar - 70% Cocoa 100g"
type input "Lindt Excellence Dark Chocolate Bar - 70% Cocoa 100g"
click at [899, 398] on button "Save" at bounding box center [901, 389] width 34 height 17
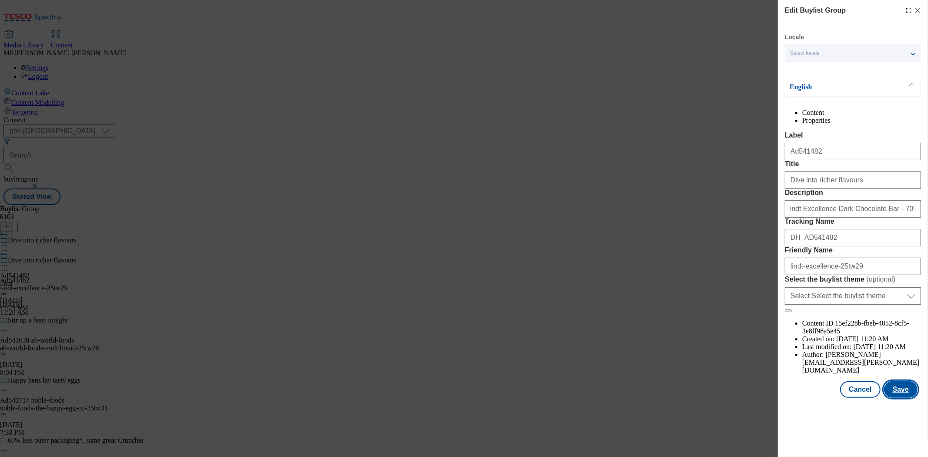
scroll to position [0, 0]
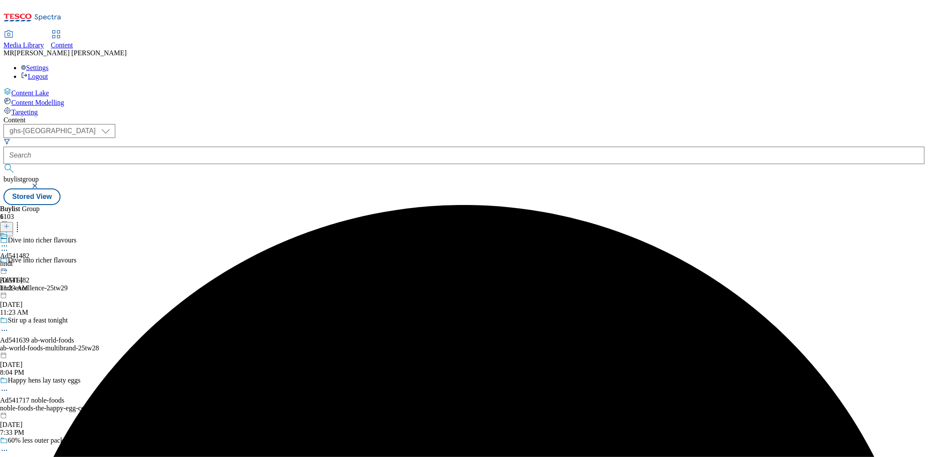
click at [9, 242] on icon at bounding box center [4, 246] width 9 height 9
click at [37, 261] on span "Edit" at bounding box center [32, 264] width 10 height 7
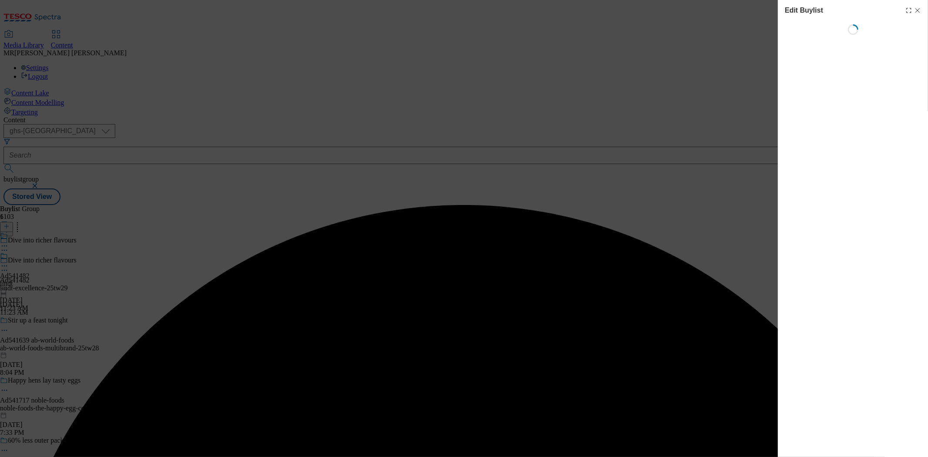
select select "tactical"
select select "supplier funded short term 1-3 weeks"
select select "dunnhumby"
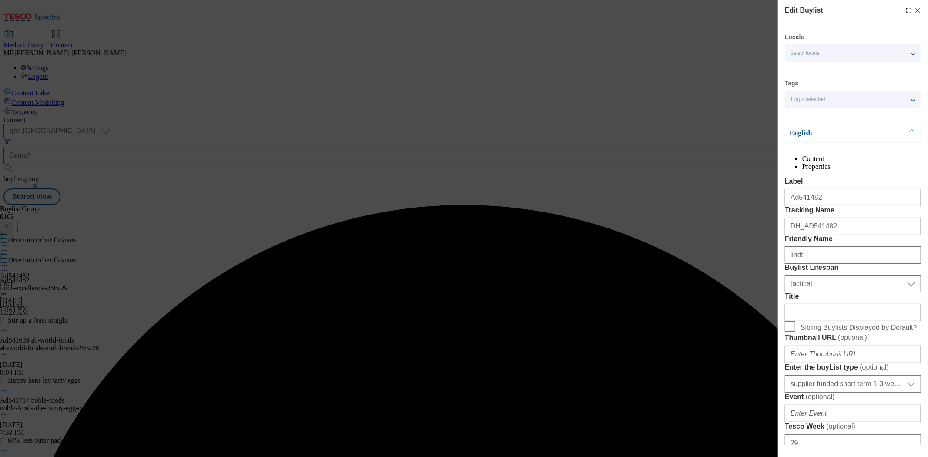
select select "Banner"
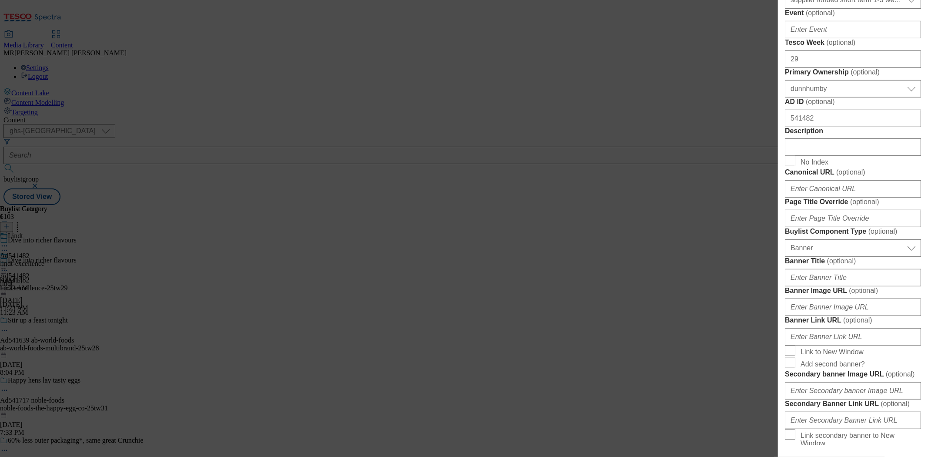
scroll to position [387, 0]
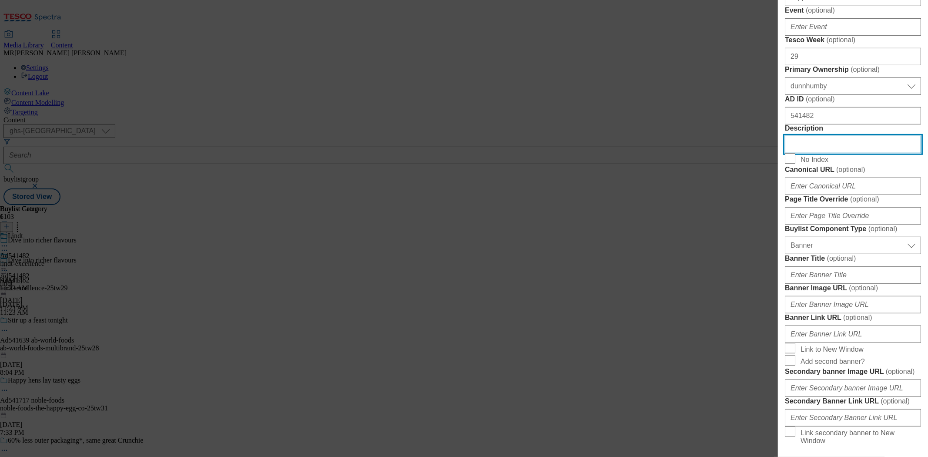
click at [822, 153] on input "Description" at bounding box center [853, 144] width 136 height 17
paste input "Lindt Excellence Dark Chocolate Bar - 70% Cocoa 100g"
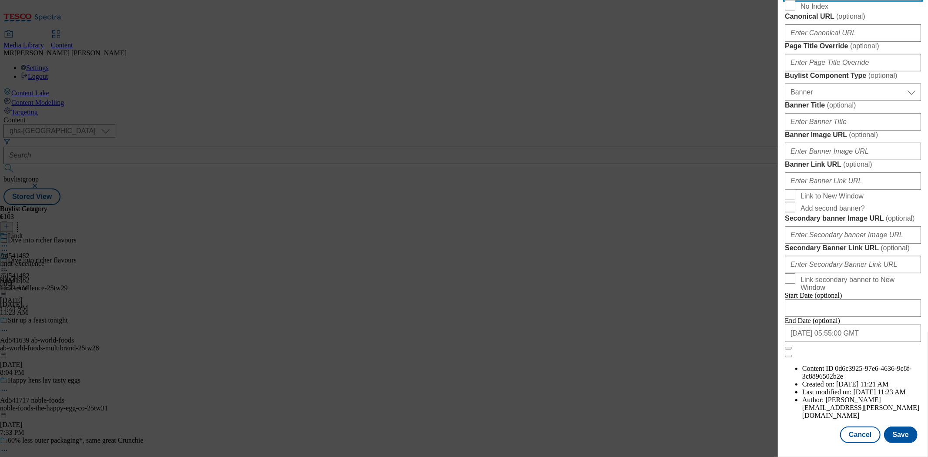
type input "Lindt Excellence Dark Chocolate Bar - 70% Cocoa 100g"
click at [897, 427] on button "Save" at bounding box center [901, 435] width 34 height 17
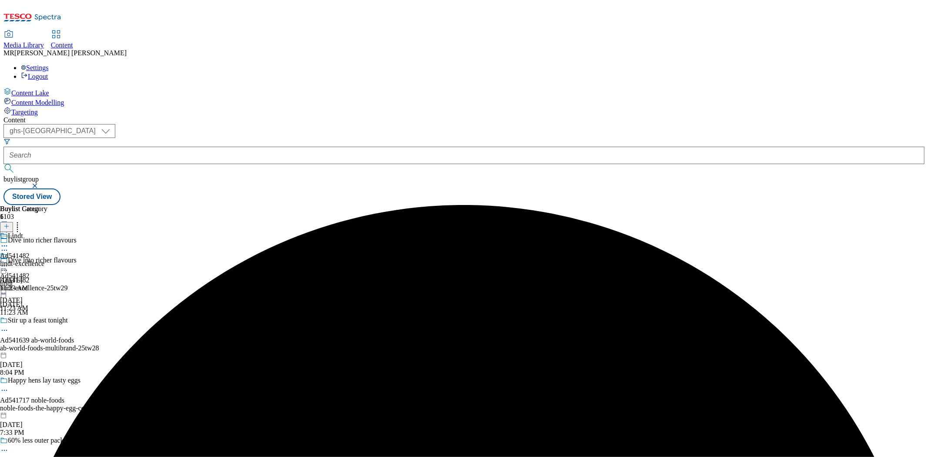
click at [47, 242] on div at bounding box center [23, 247] width 47 height 10
click at [37, 261] on span "Edit" at bounding box center [32, 264] width 10 height 7
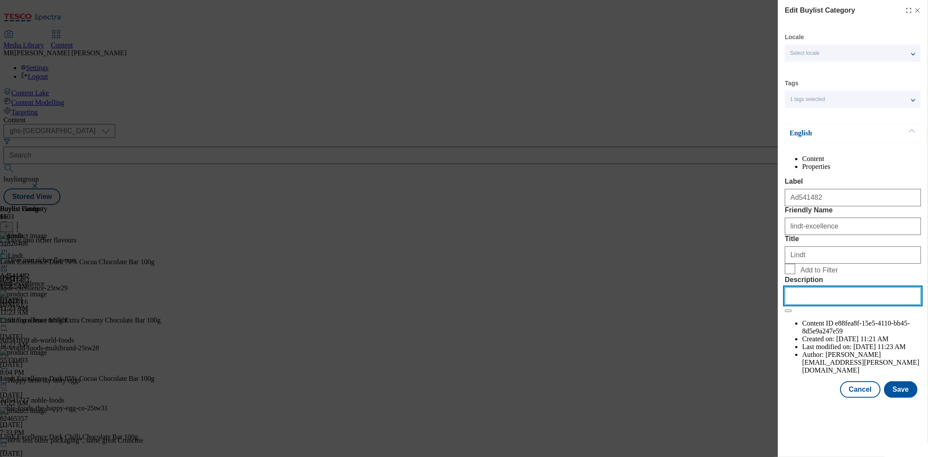
click at [835, 305] on input "Description" at bounding box center [853, 295] width 136 height 17
paste input "Lindt Excellence Dark Chocolate Bar - 70% Cocoa 100g"
type input "Lindt Excellence Dark Chocolate Bar - 70% Cocoa 100g"
click at [907, 398] on button "Save" at bounding box center [901, 389] width 34 height 17
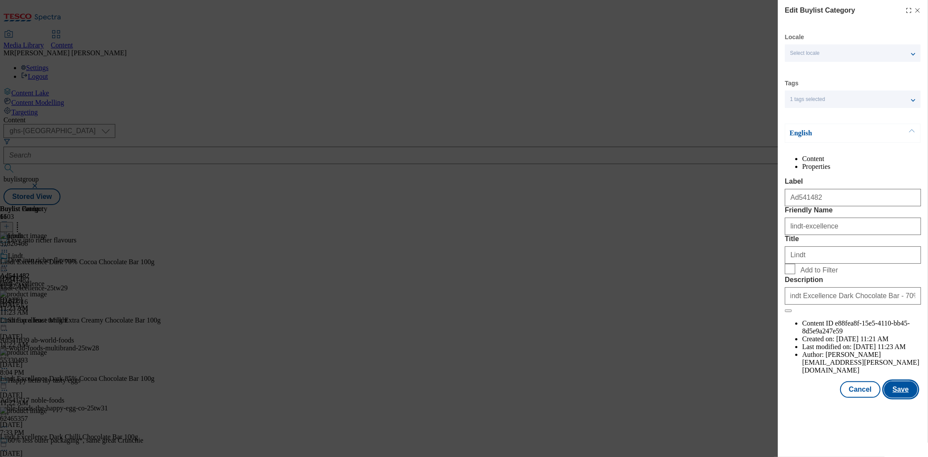
scroll to position [0, 0]
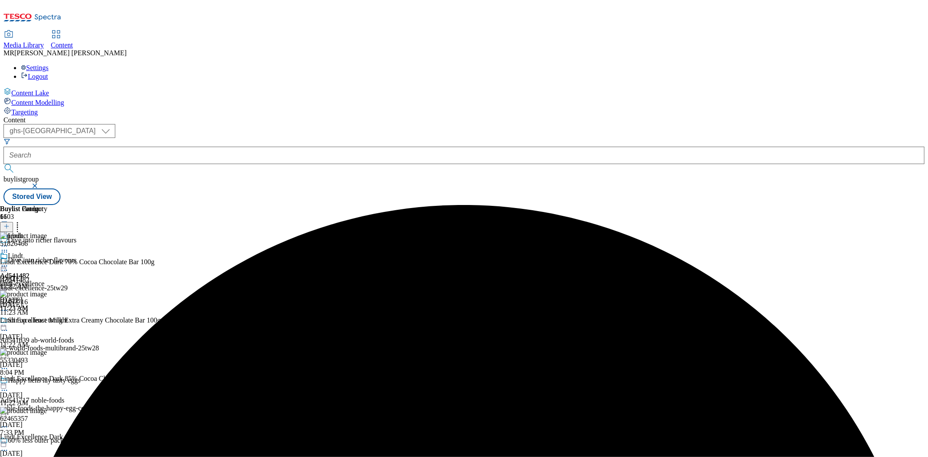
click at [9, 262] on icon at bounding box center [4, 266] width 9 height 9
click at [47, 321] on span "Preview" at bounding box center [37, 324] width 20 height 7
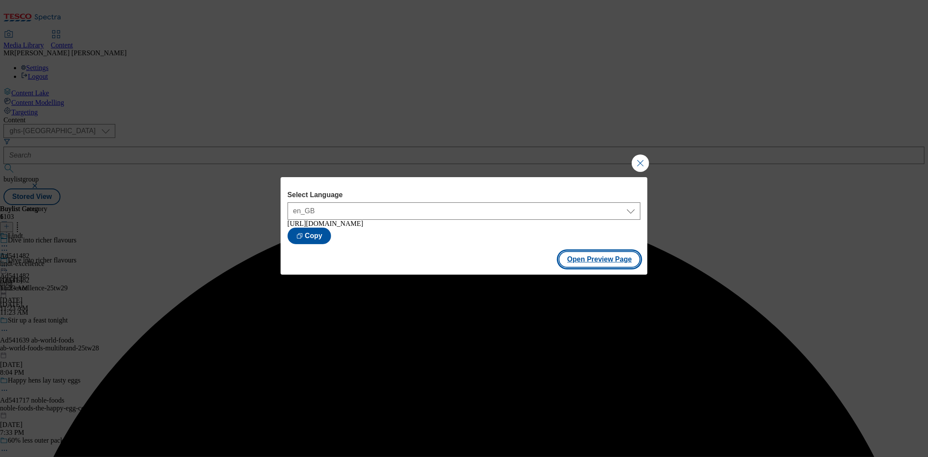
click at [629, 264] on button "Open Preview Page" at bounding box center [600, 259] width 82 height 17
click at [642, 150] on div "Select Language en_GB en_GB https://www.tesco.com/groceries/en-GB/buylists/lind…" at bounding box center [464, 228] width 928 height 457
click at [642, 157] on button "Close Modal" at bounding box center [640, 163] width 17 height 17
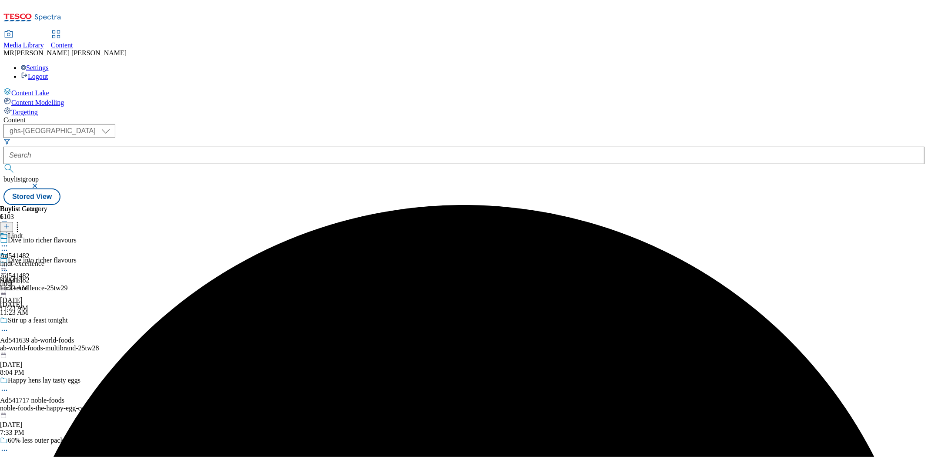
click at [9, 262] on icon at bounding box center [4, 266] width 9 height 9
click at [46, 351] on span "Publish" at bounding box center [36, 354] width 19 height 7
